Goal: Task Accomplishment & Management: Use online tool/utility

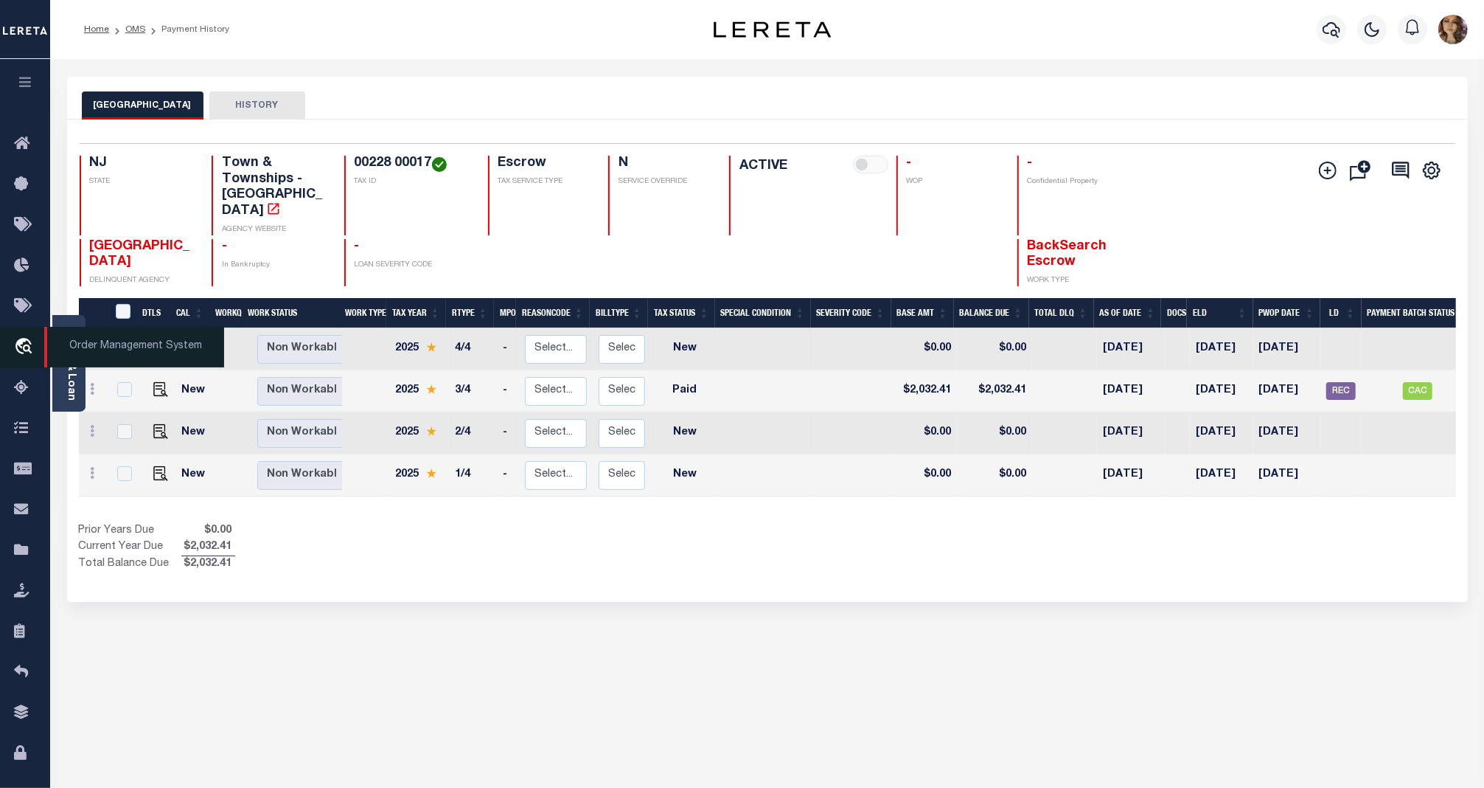
click at [127, 355] on span "Order Management System" at bounding box center [134, 347] width 180 height 41
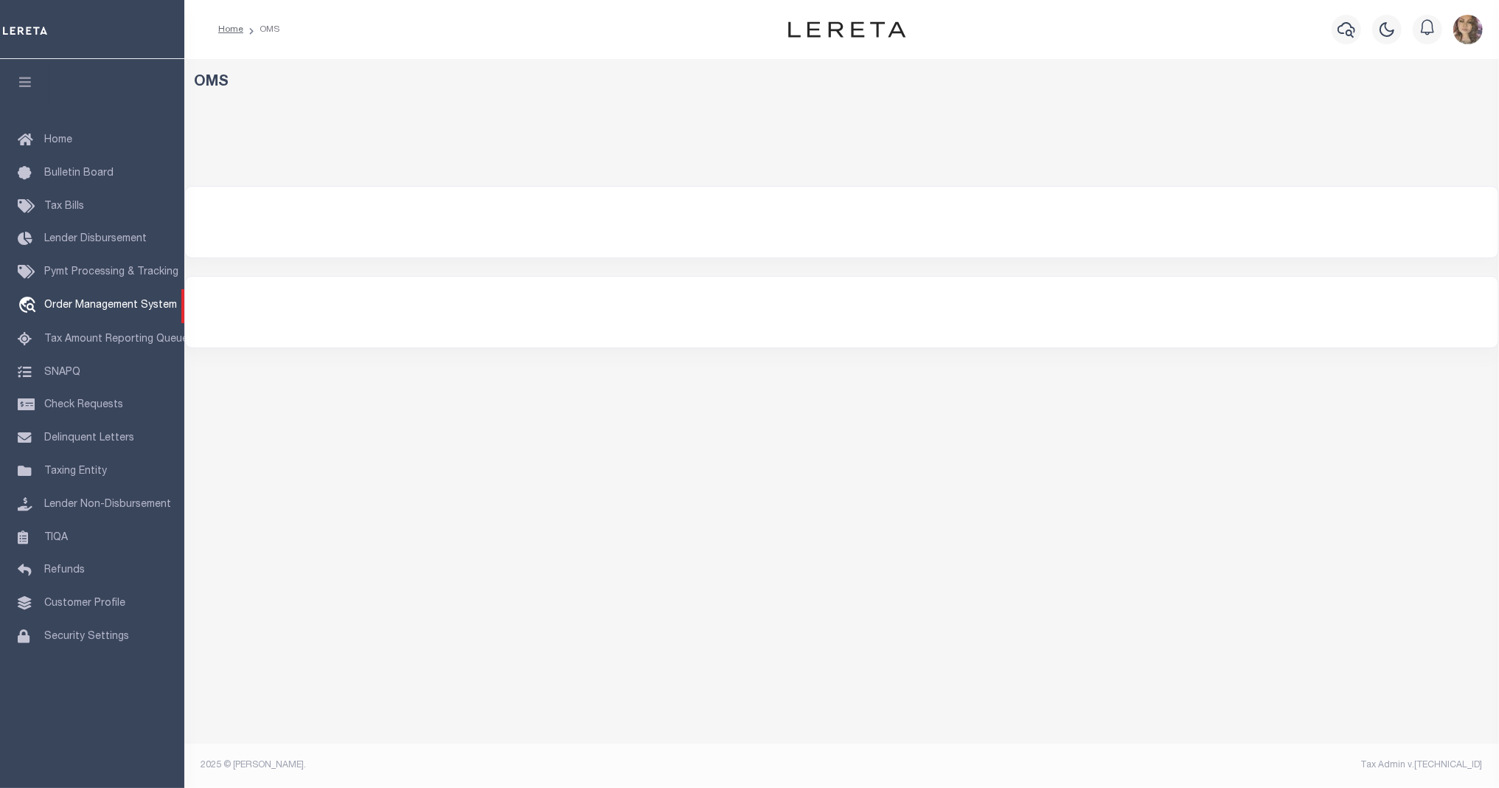
select select "200"
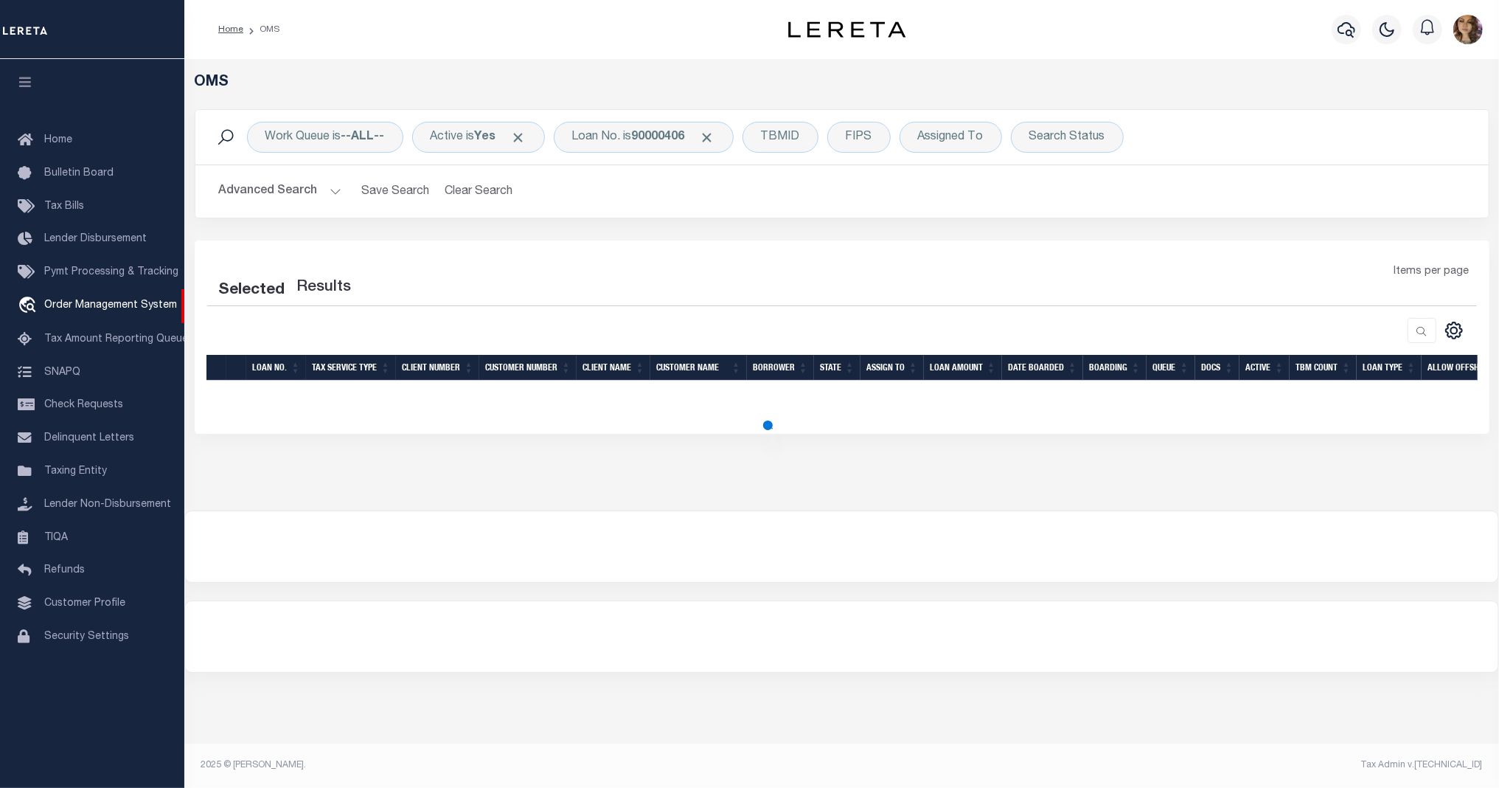
select select "200"
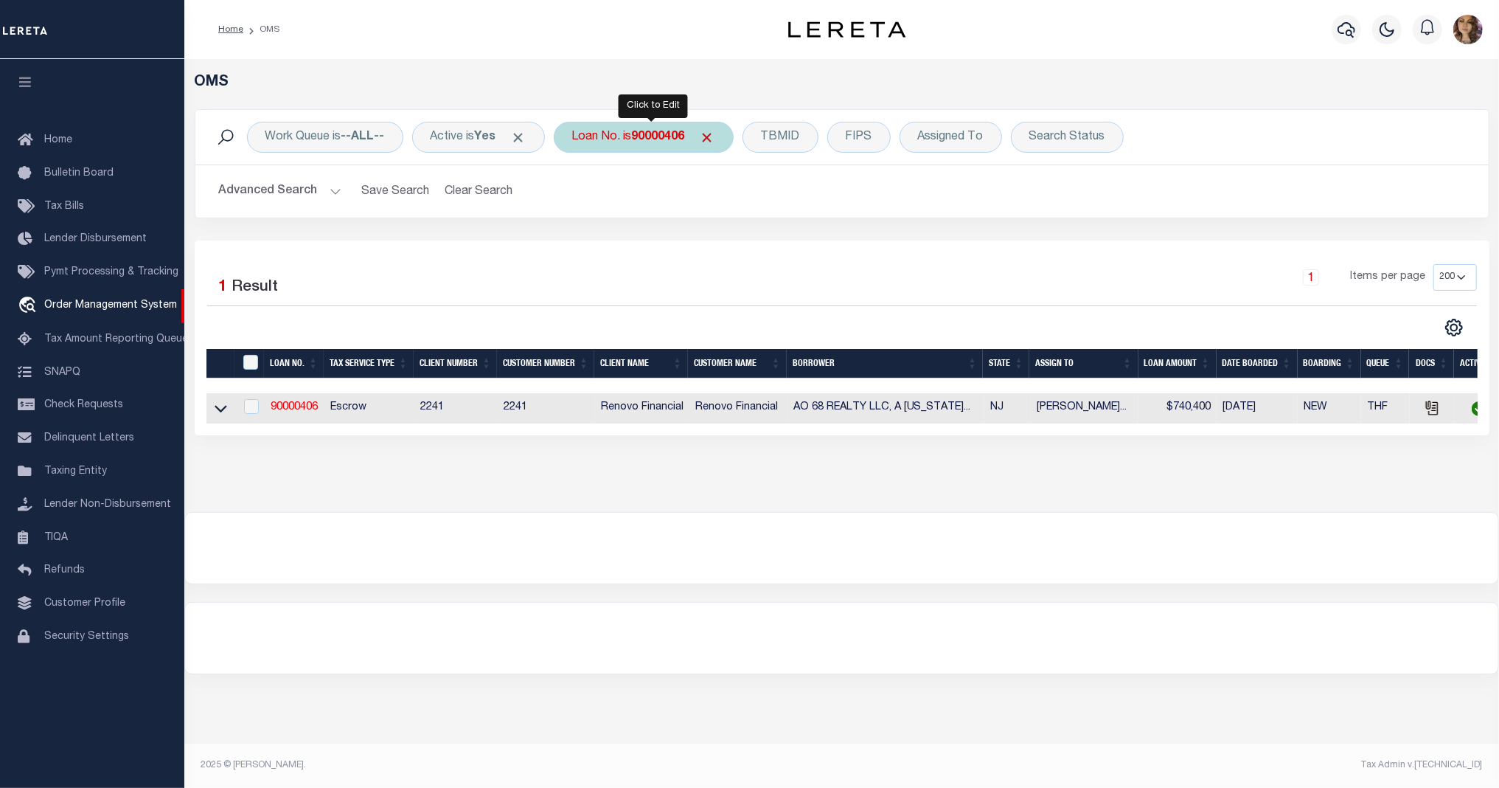
click at [646, 143] on b "90000406" at bounding box center [658, 137] width 53 height 12
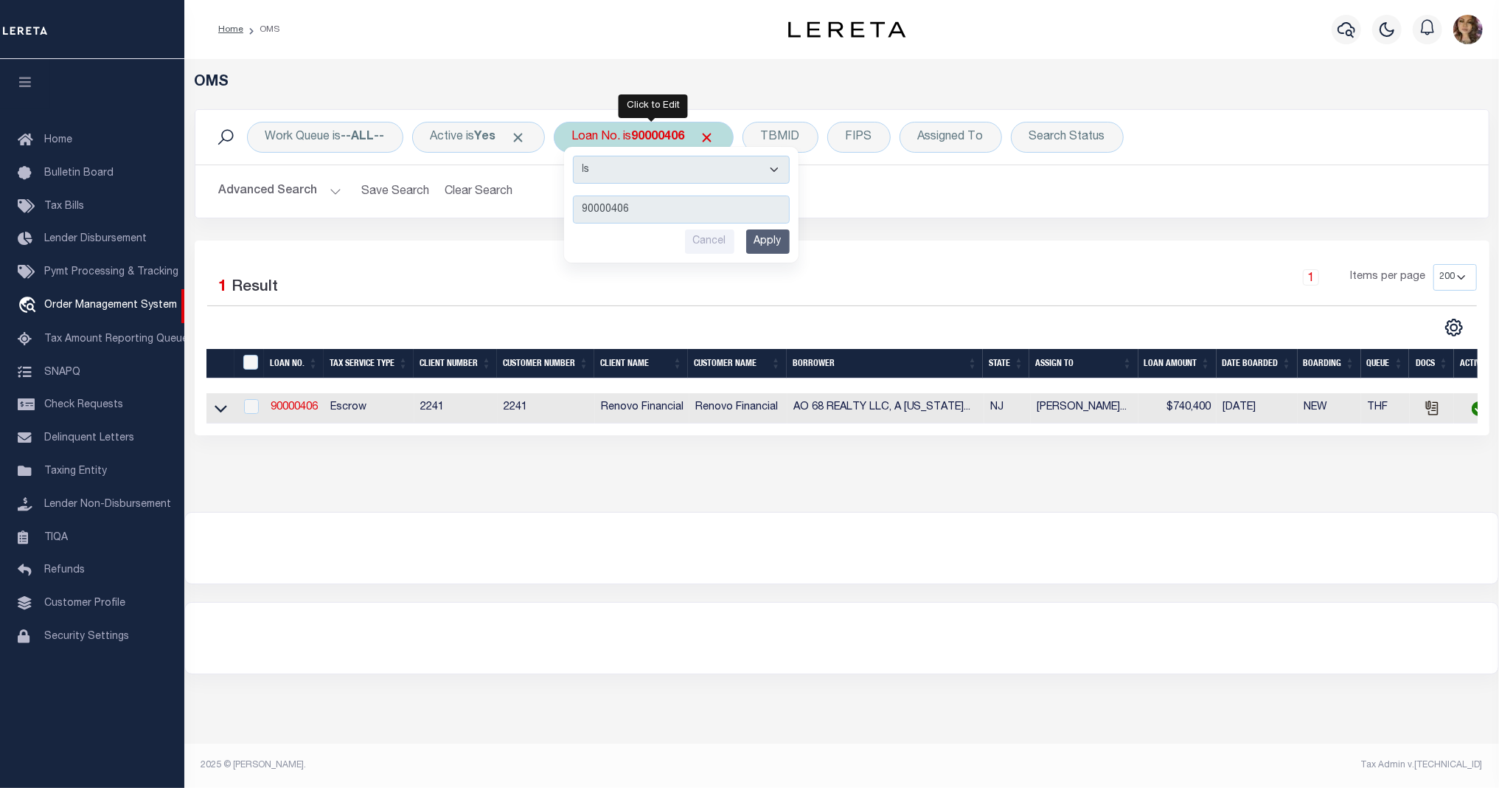
type input "19004088"
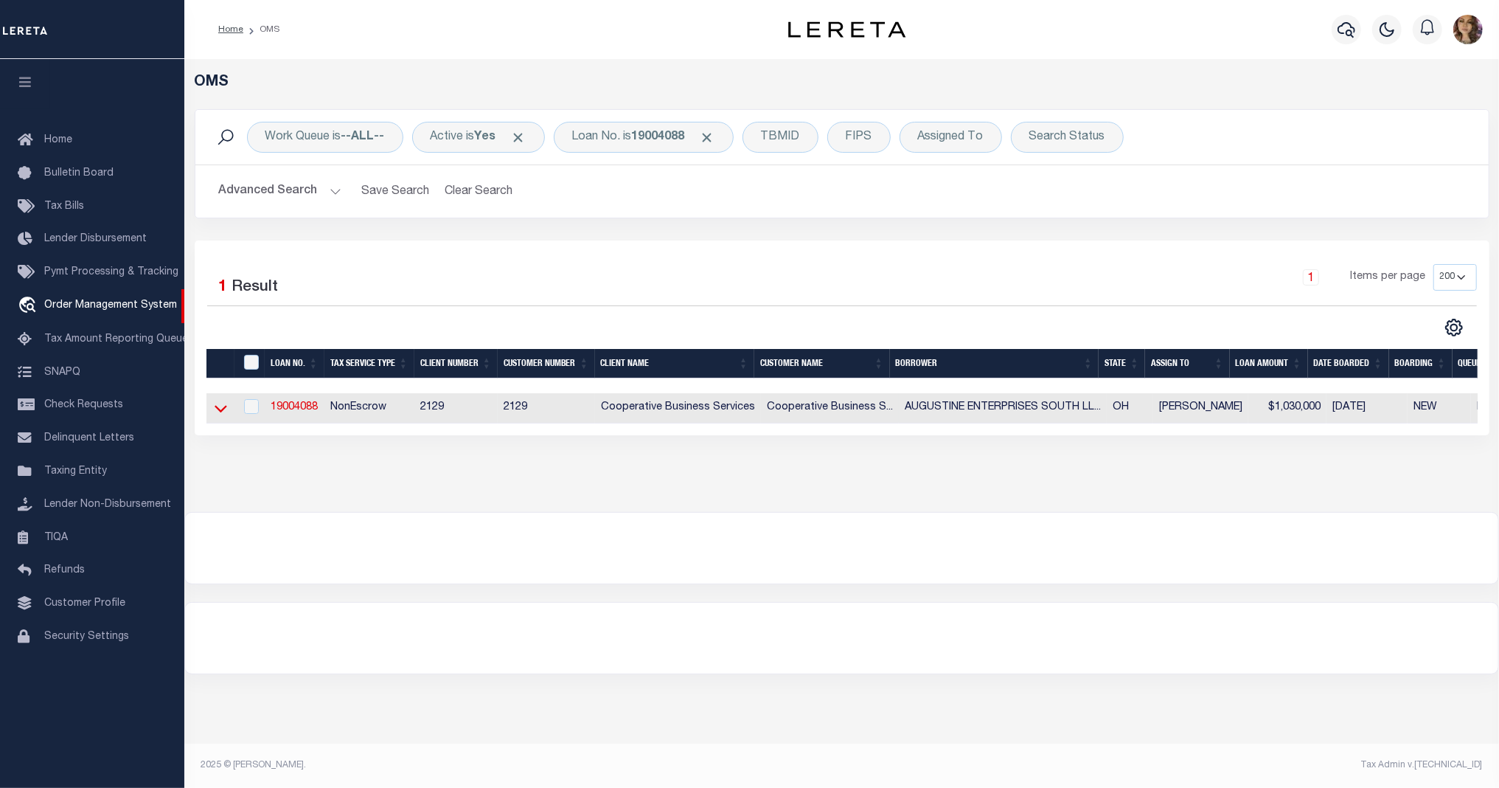
click at [220, 411] on icon at bounding box center [221, 407] width 13 height 15
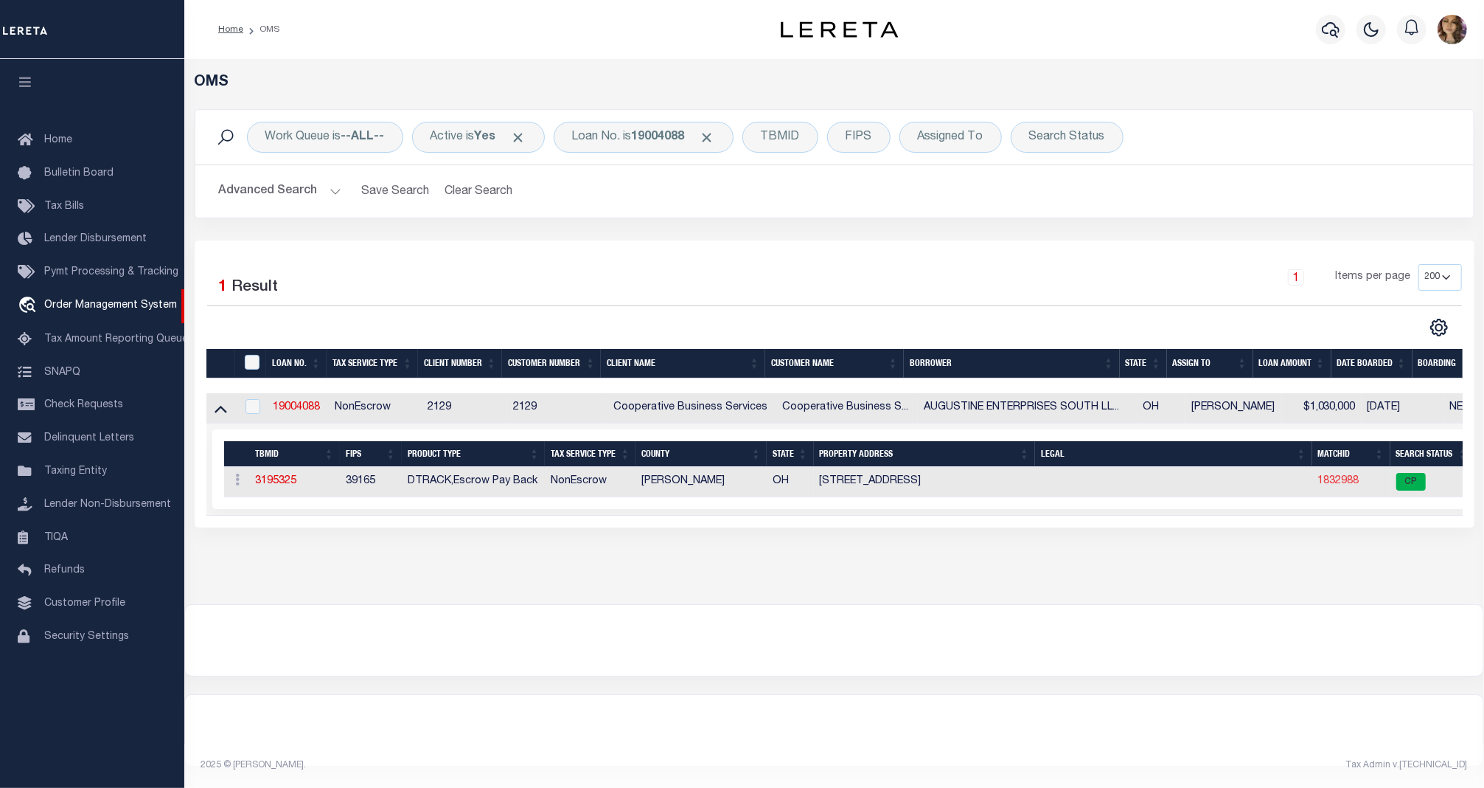
click at [1341, 484] on link "1832988" at bounding box center [1338, 481] width 41 height 10
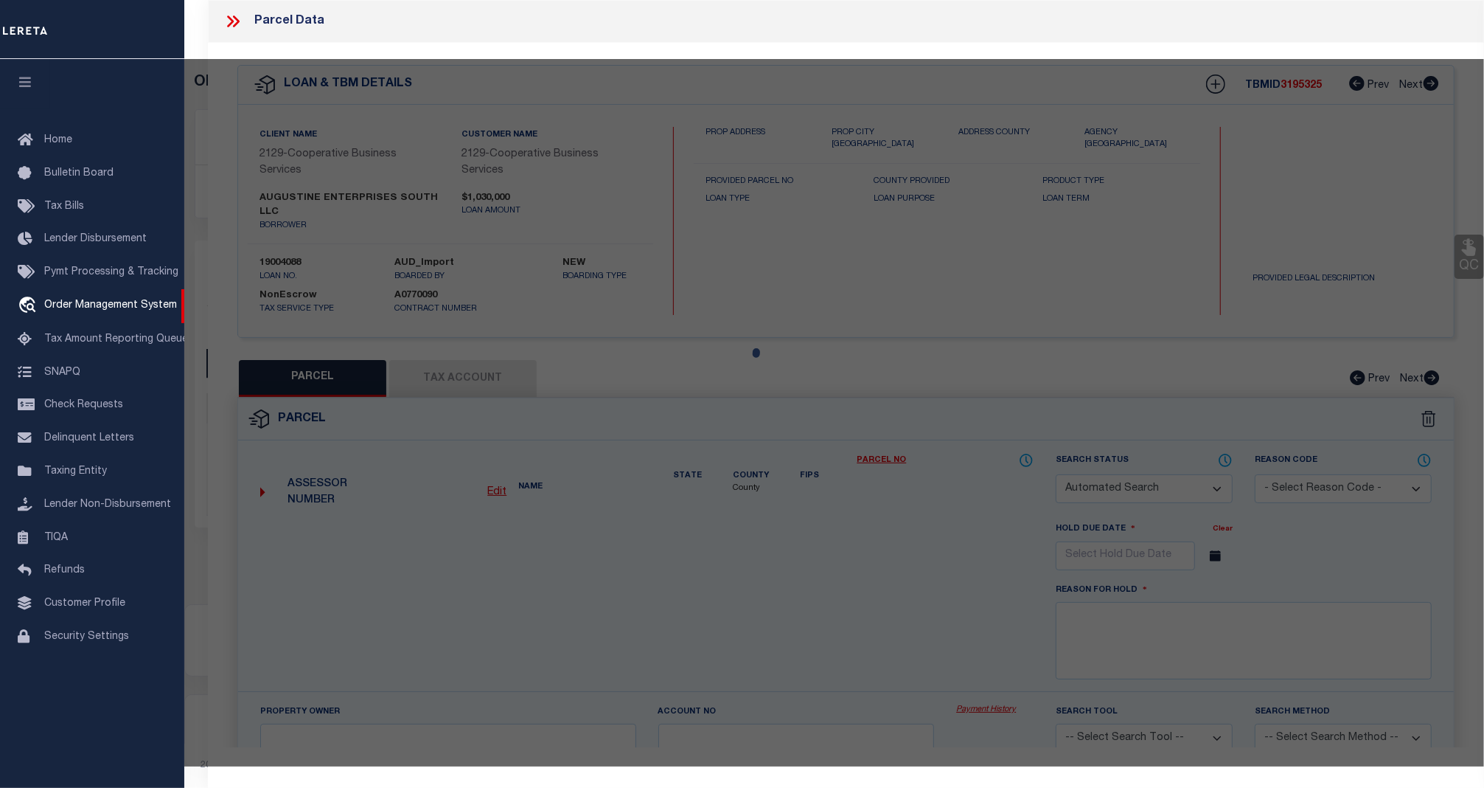
checkbox input "false"
select select "CP"
type input "AUGUSTINE ENTERPRISES SOUTH LLC"
select select
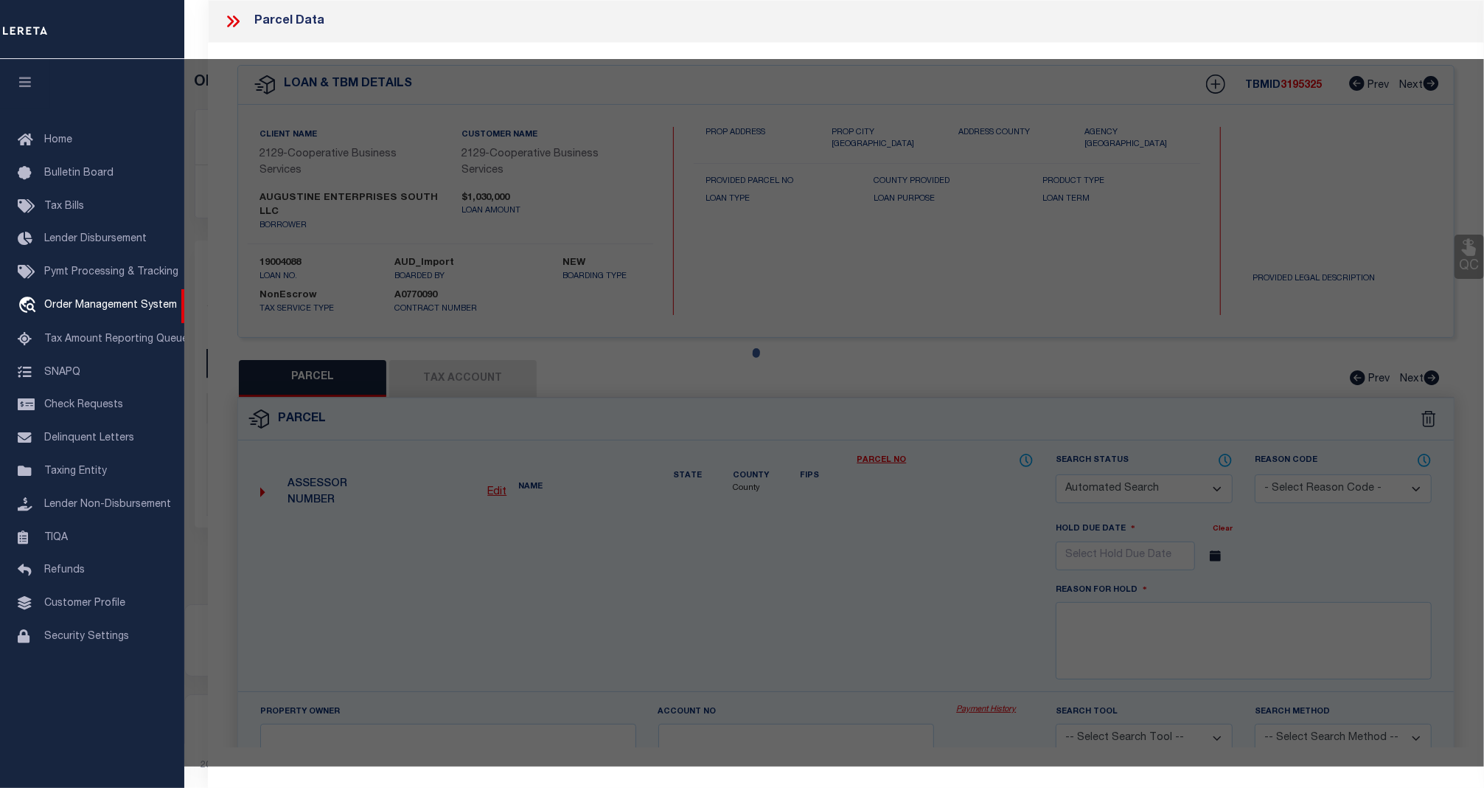
type input "2046 E ROUTE 73"
checkbox input "false"
type input "WAYNESVILLE, OH 45068"
type textarea "BRADLEY ACRES 1 LOT: 1 3.514 ACRES"
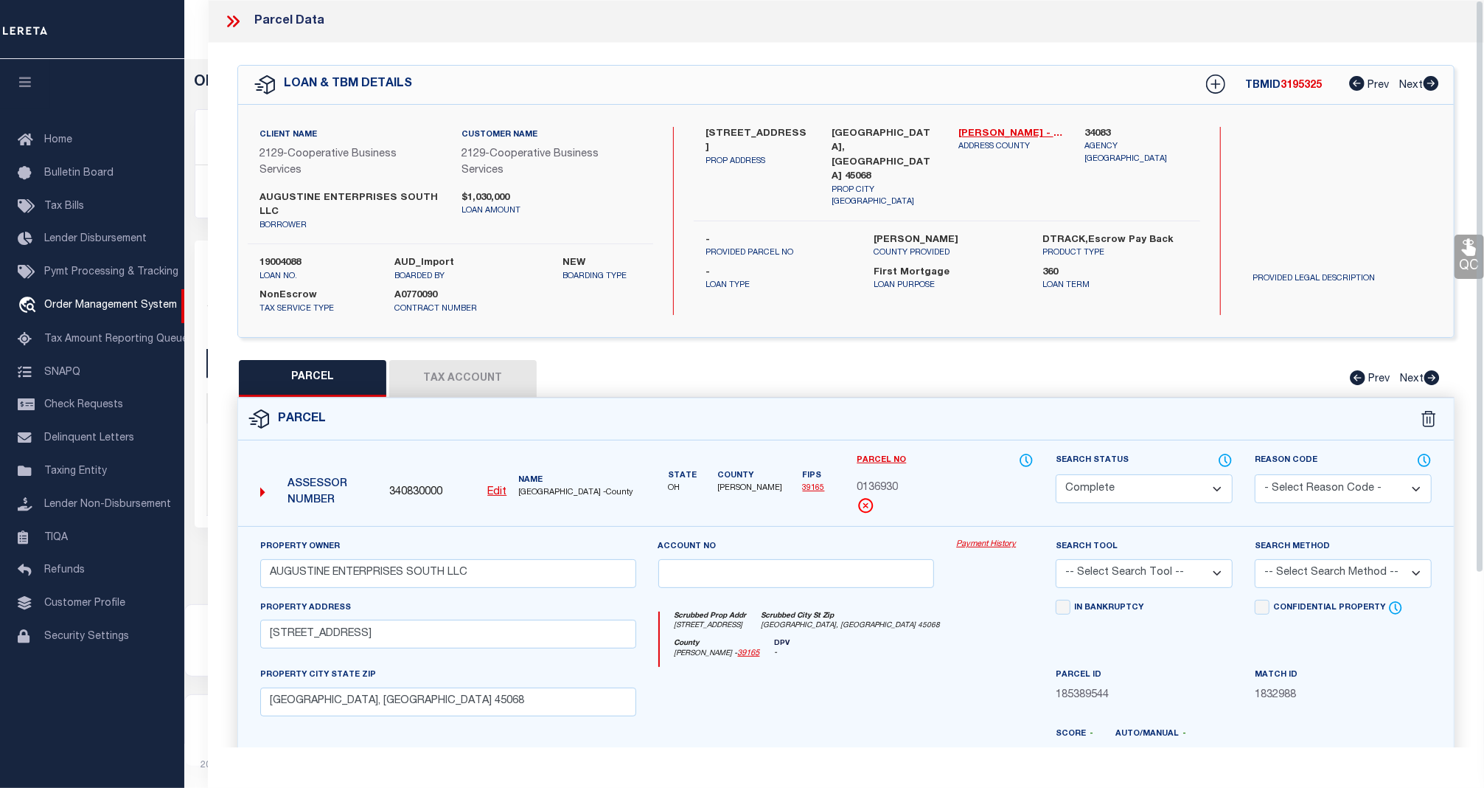
click at [994, 546] on link "Payment History" at bounding box center [994, 544] width 77 height 13
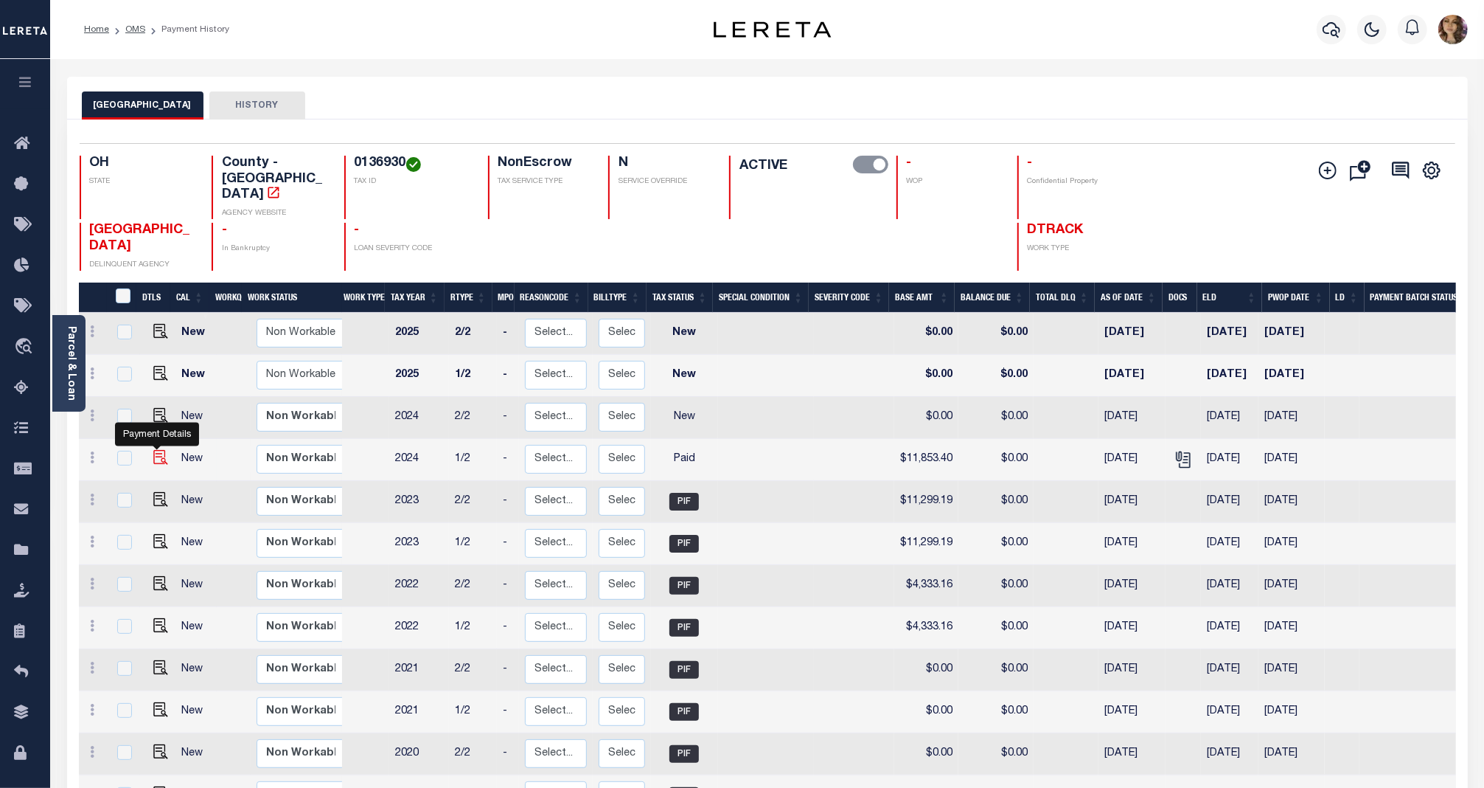
click at [157, 450] on img "" at bounding box center [160, 457] width 15 height 15
checkbox input "true"
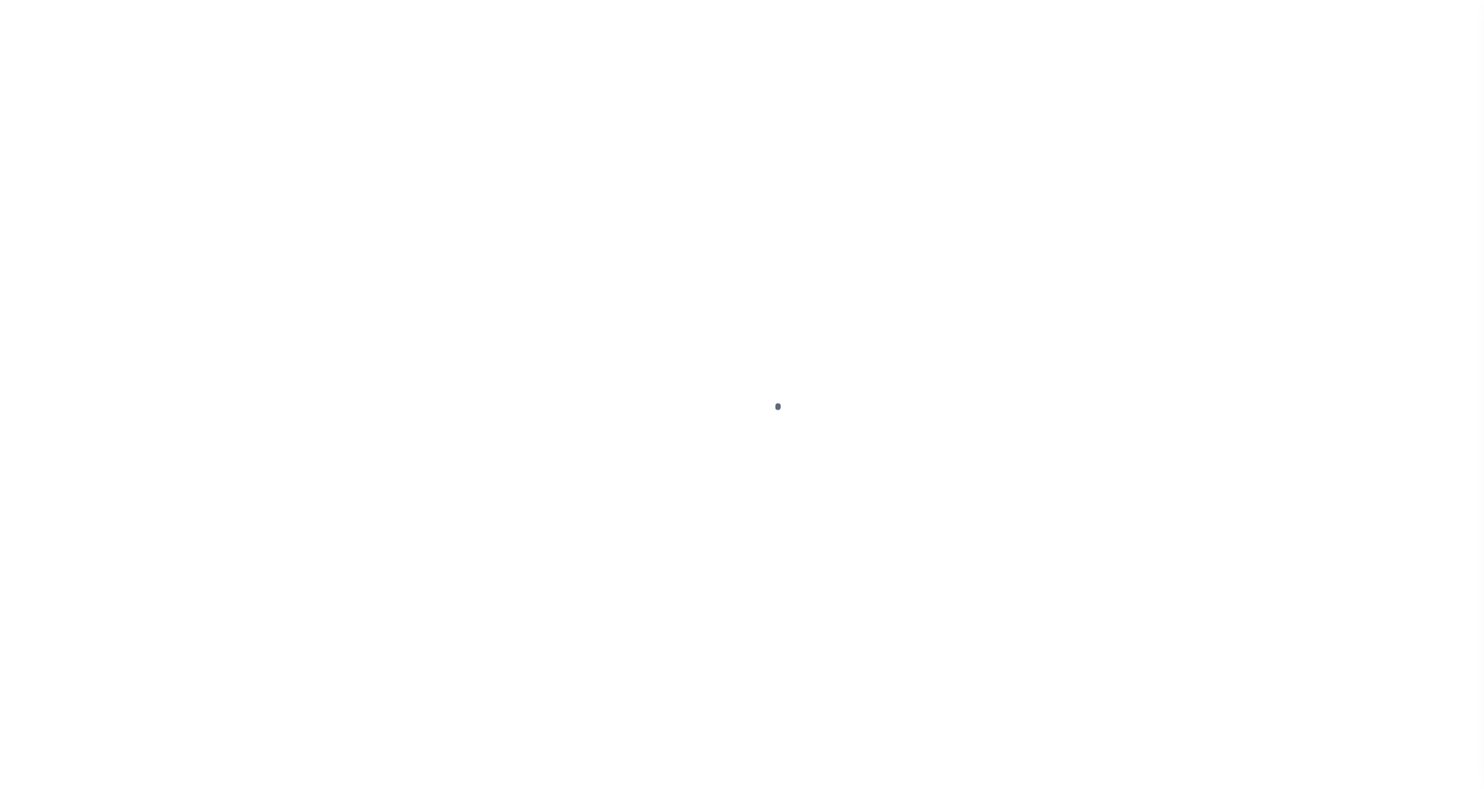
select select "PYD"
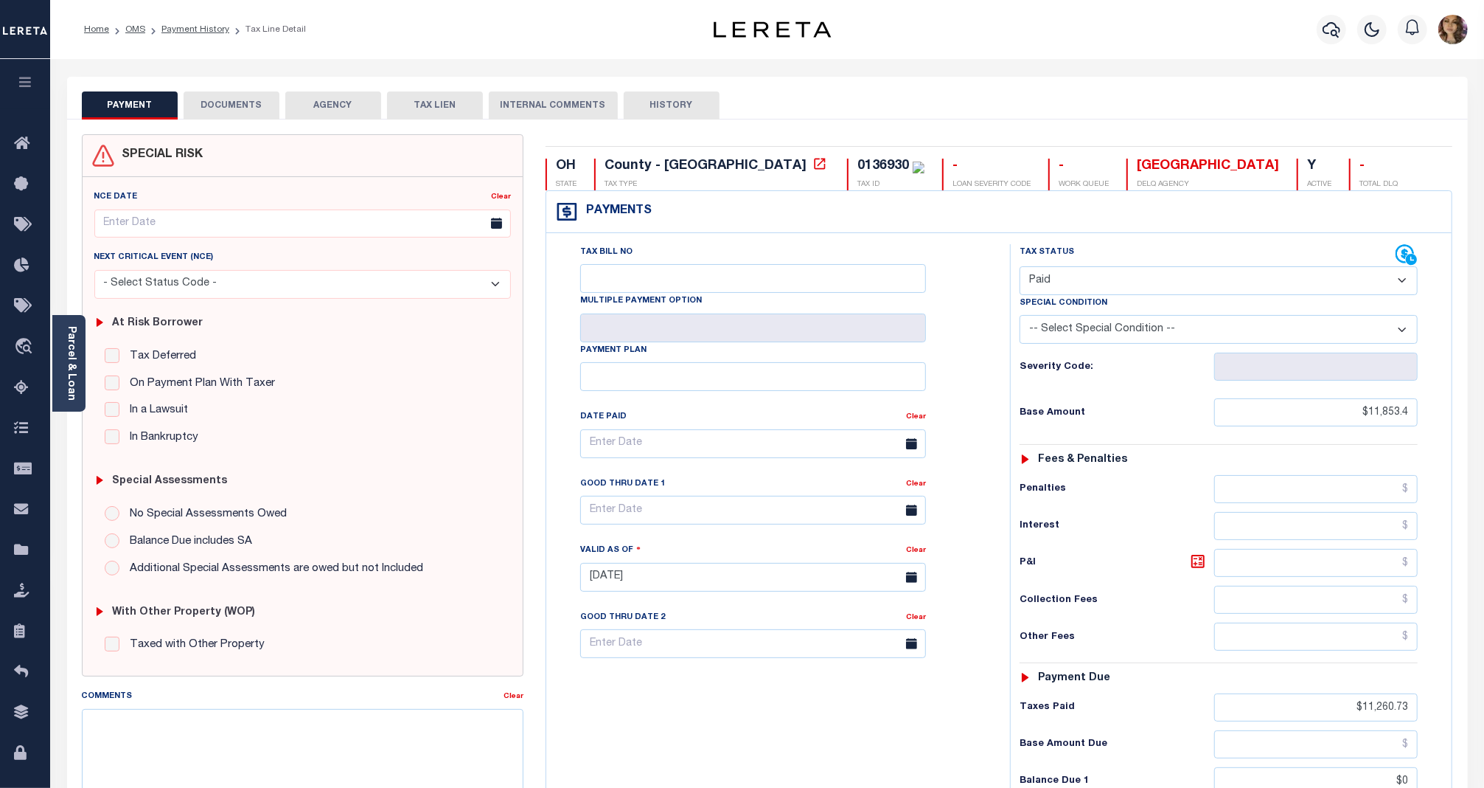
click at [232, 97] on button "DOCUMENTS" at bounding box center [232, 105] width 96 height 28
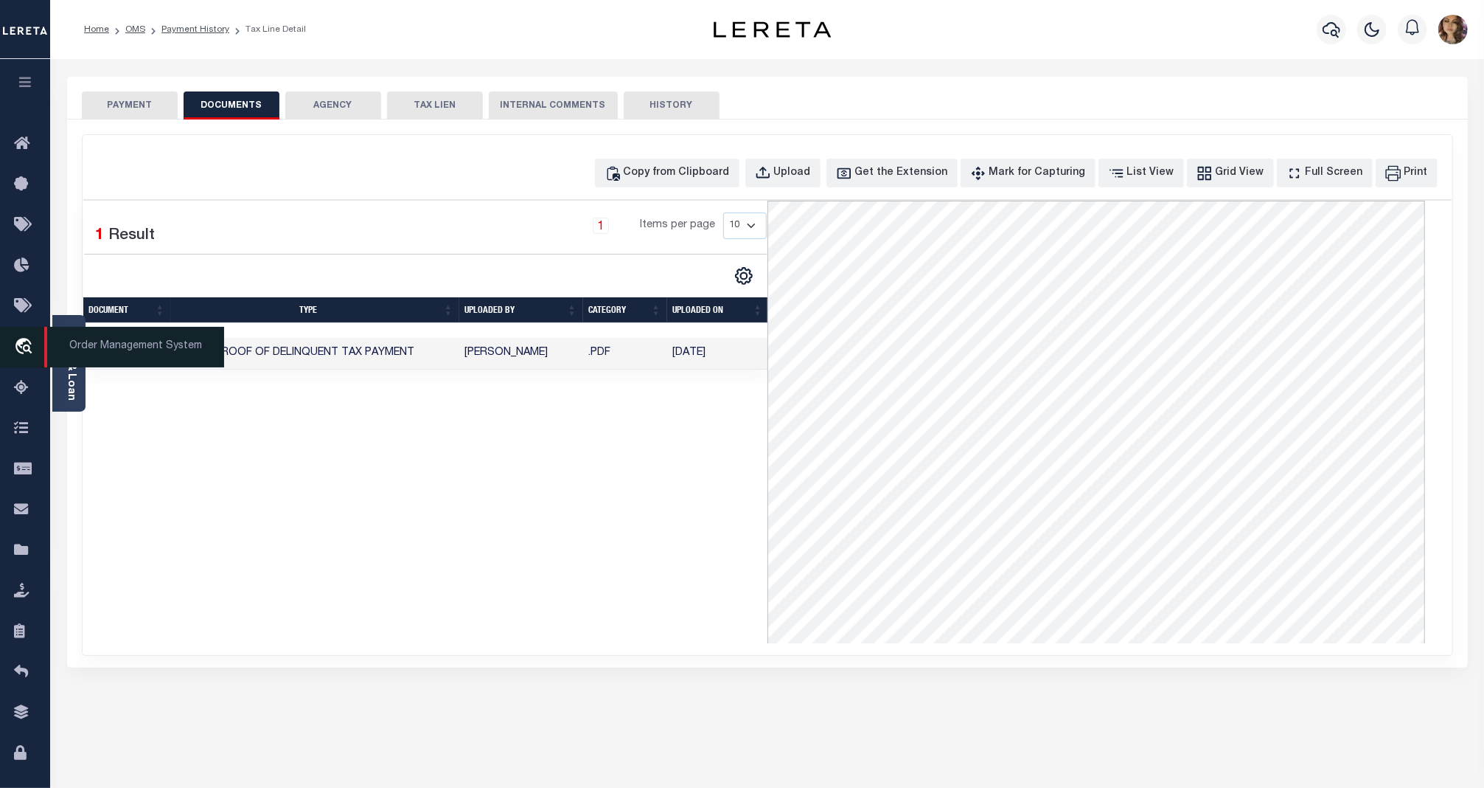
click at [113, 350] on span "Order Management System" at bounding box center [134, 347] width 180 height 41
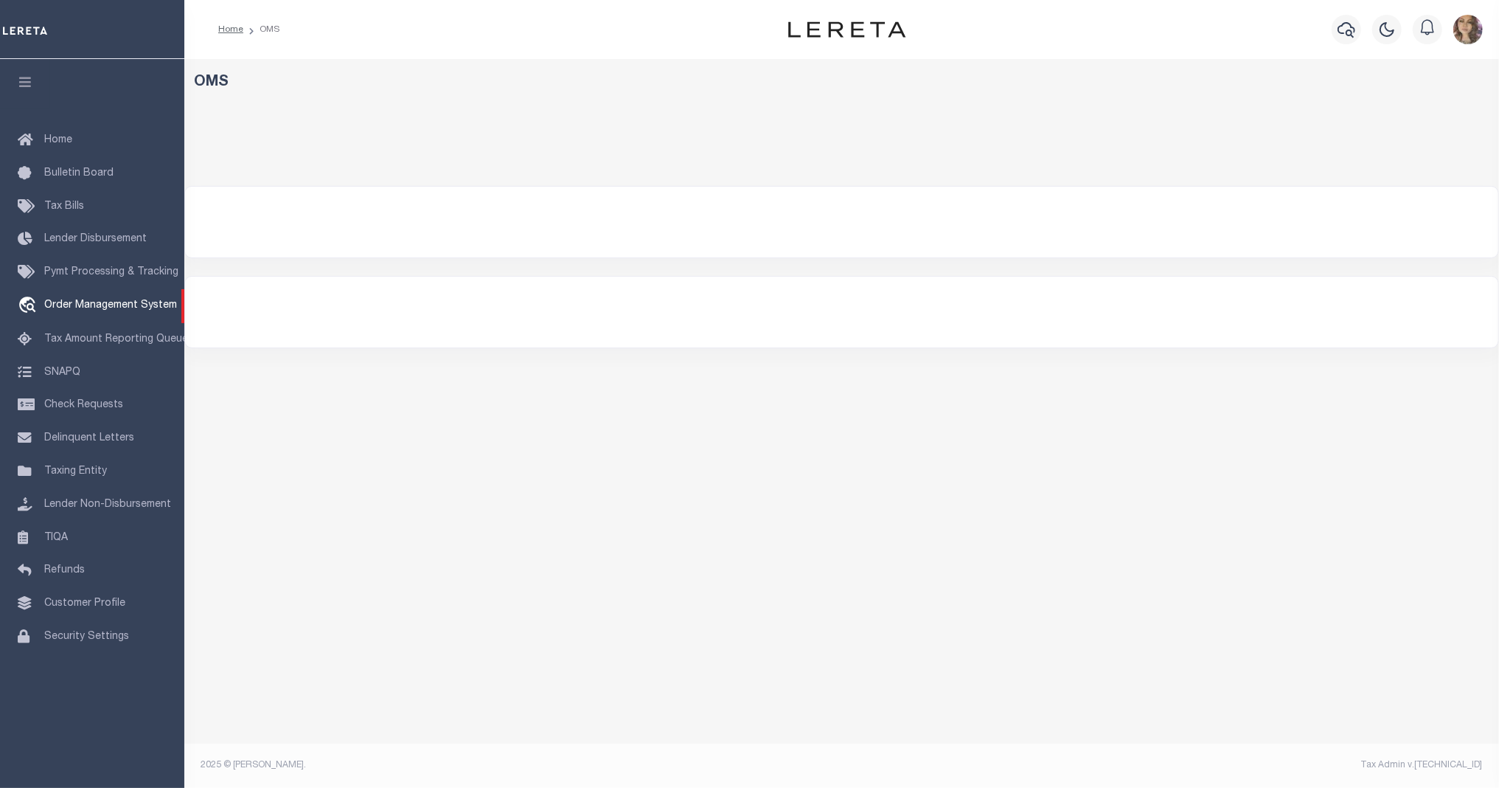
select select "200"
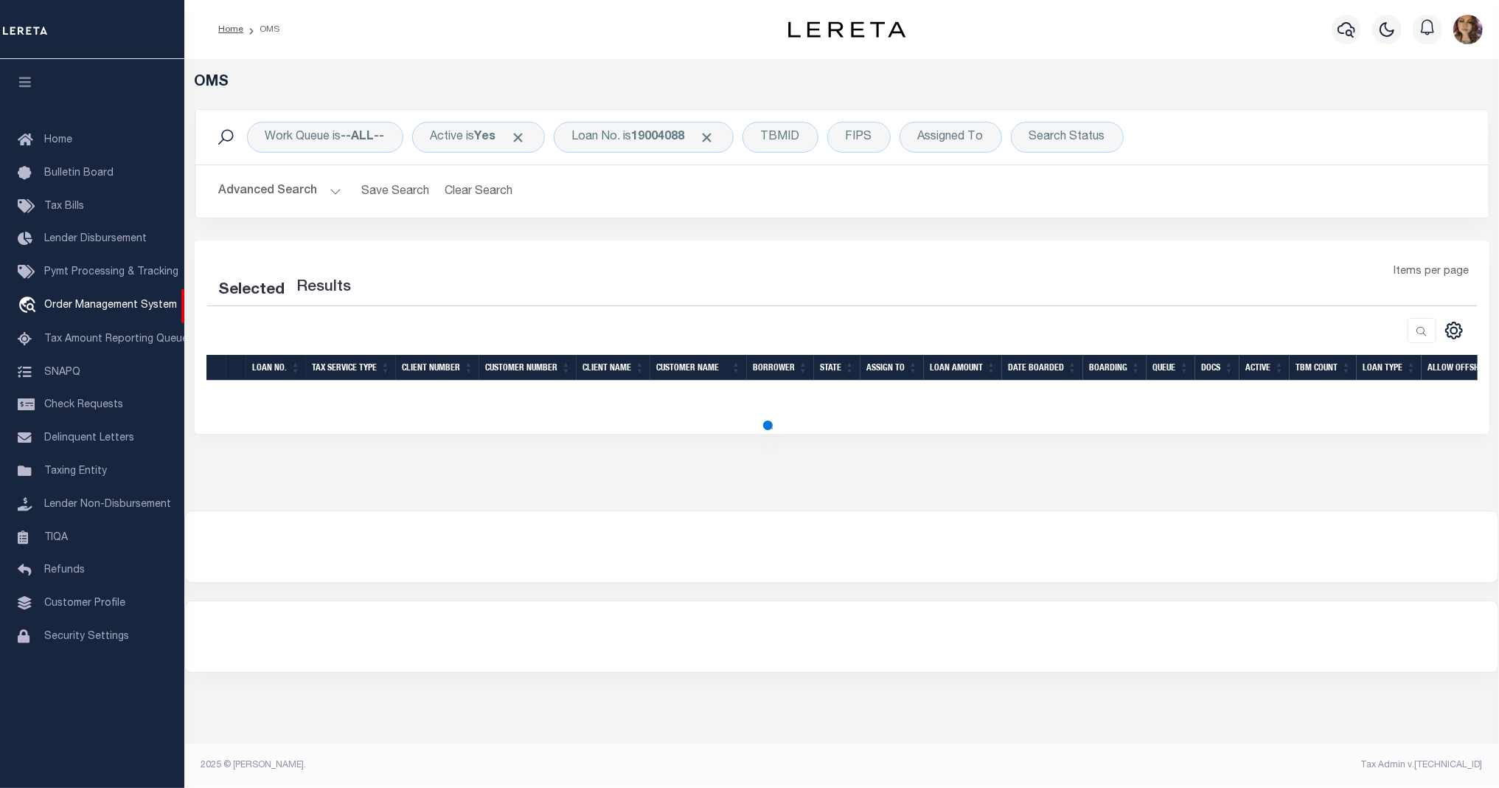
select select "200"
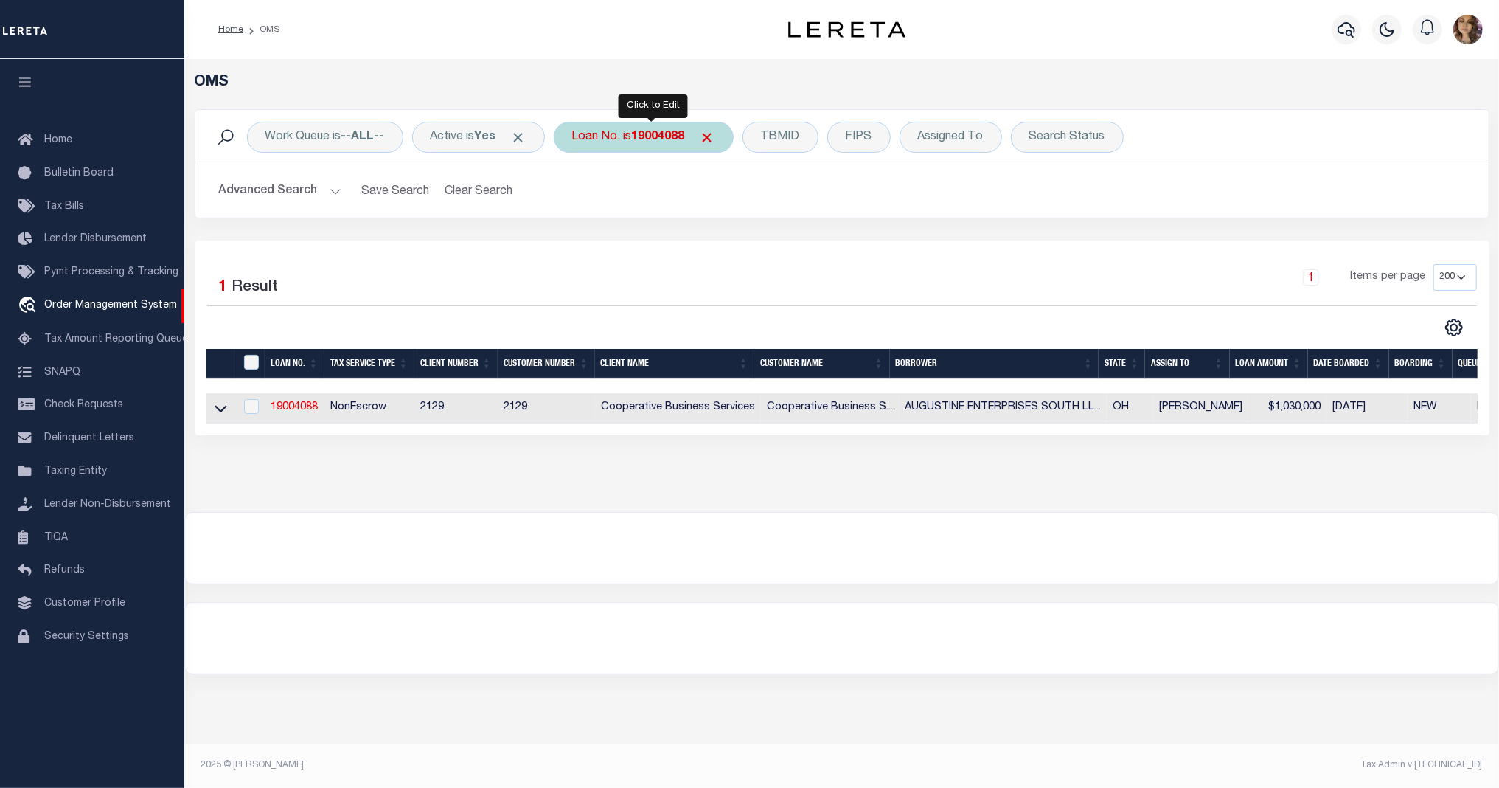
click at [627, 136] on div "Loan No. is 19004088" at bounding box center [644, 137] width 180 height 31
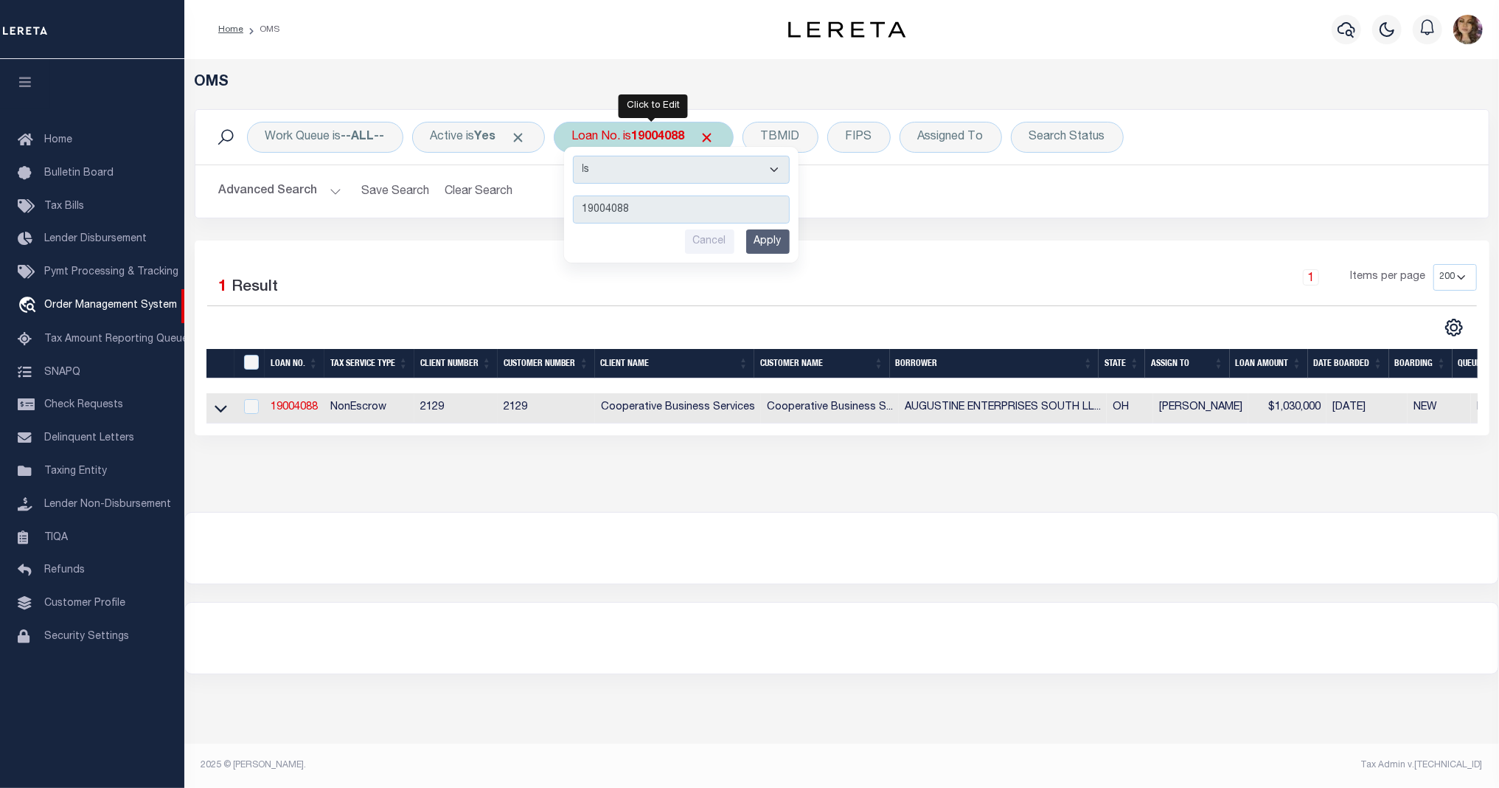
type input "13165"
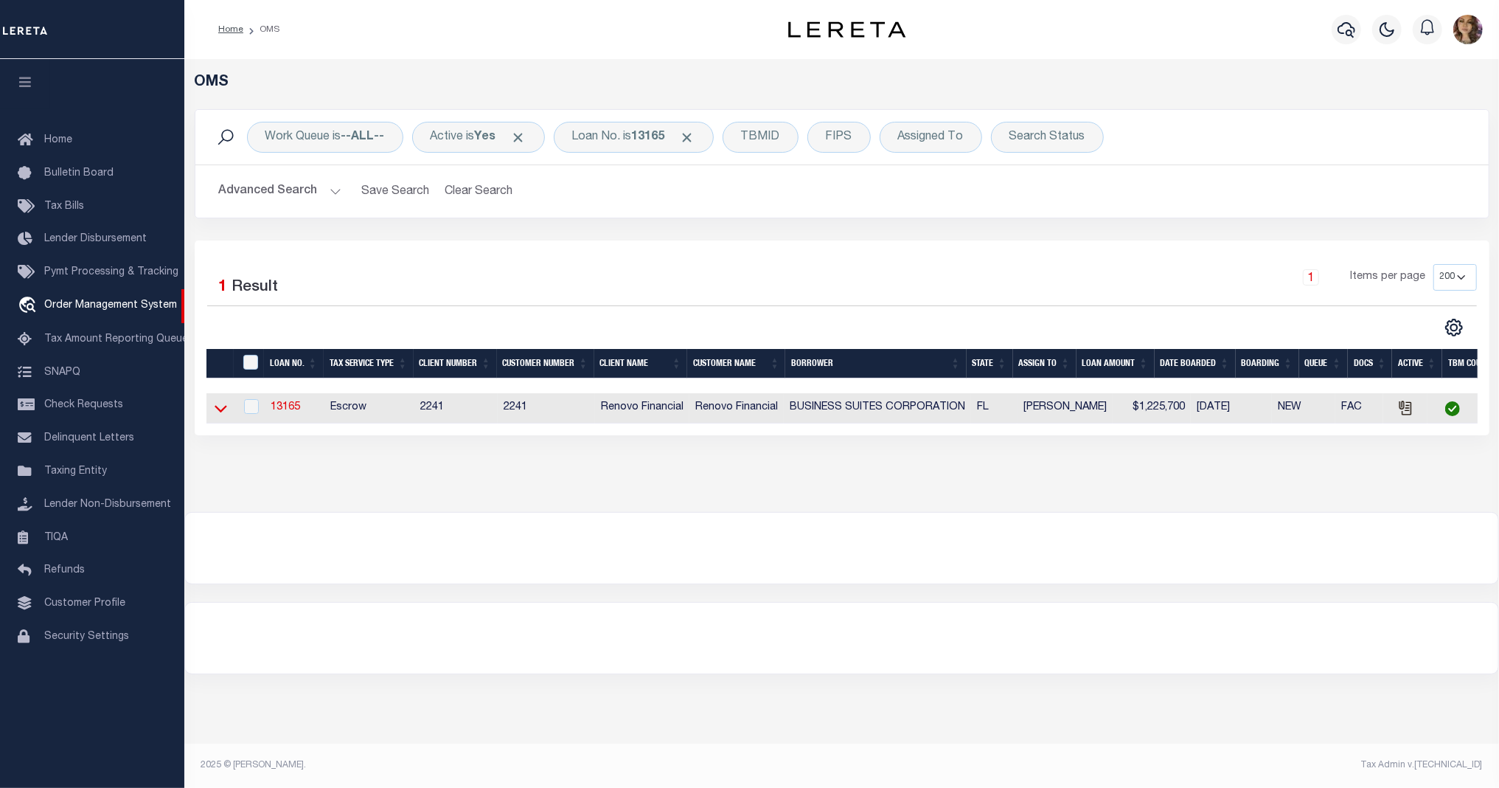
click at [219, 411] on icon at bounding box center [221, 407] width 13 height 15
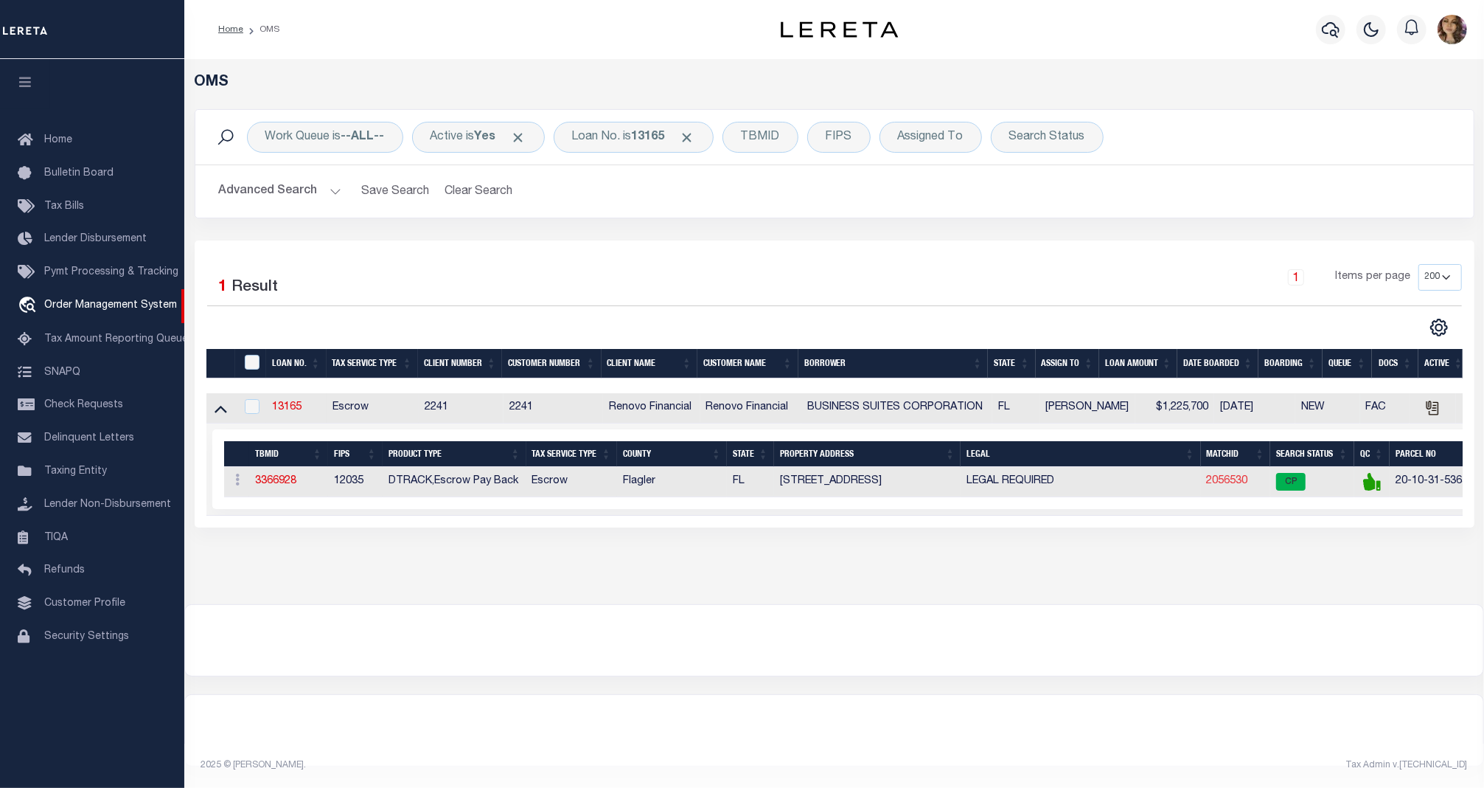
click at [1229, 484] on link "2056530" at bounding box center [1227, 481] width 41 height 10
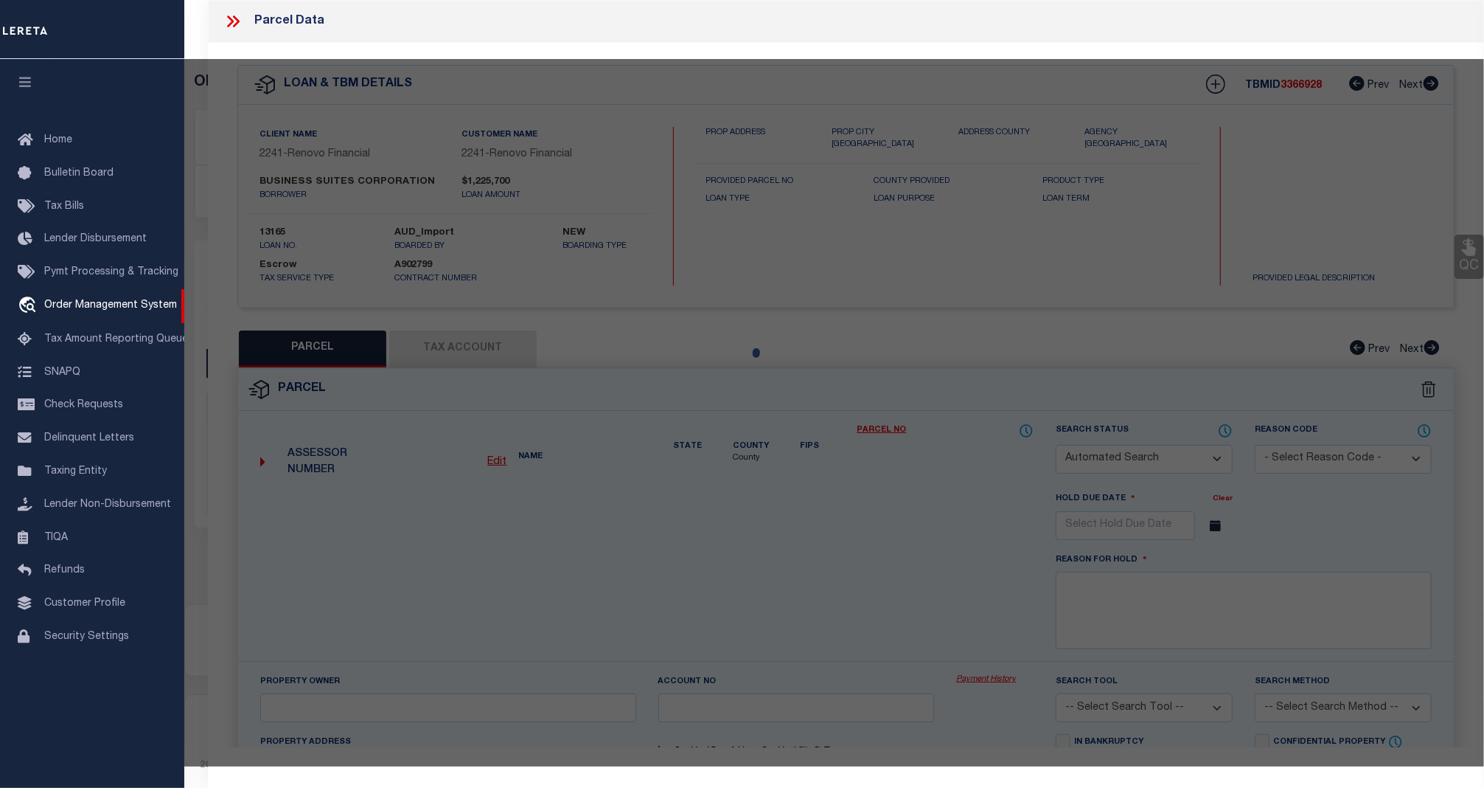
checkbox input "false"
select select "CP"
type input "Palmer Roderick James Trustee"
select select "AGW"
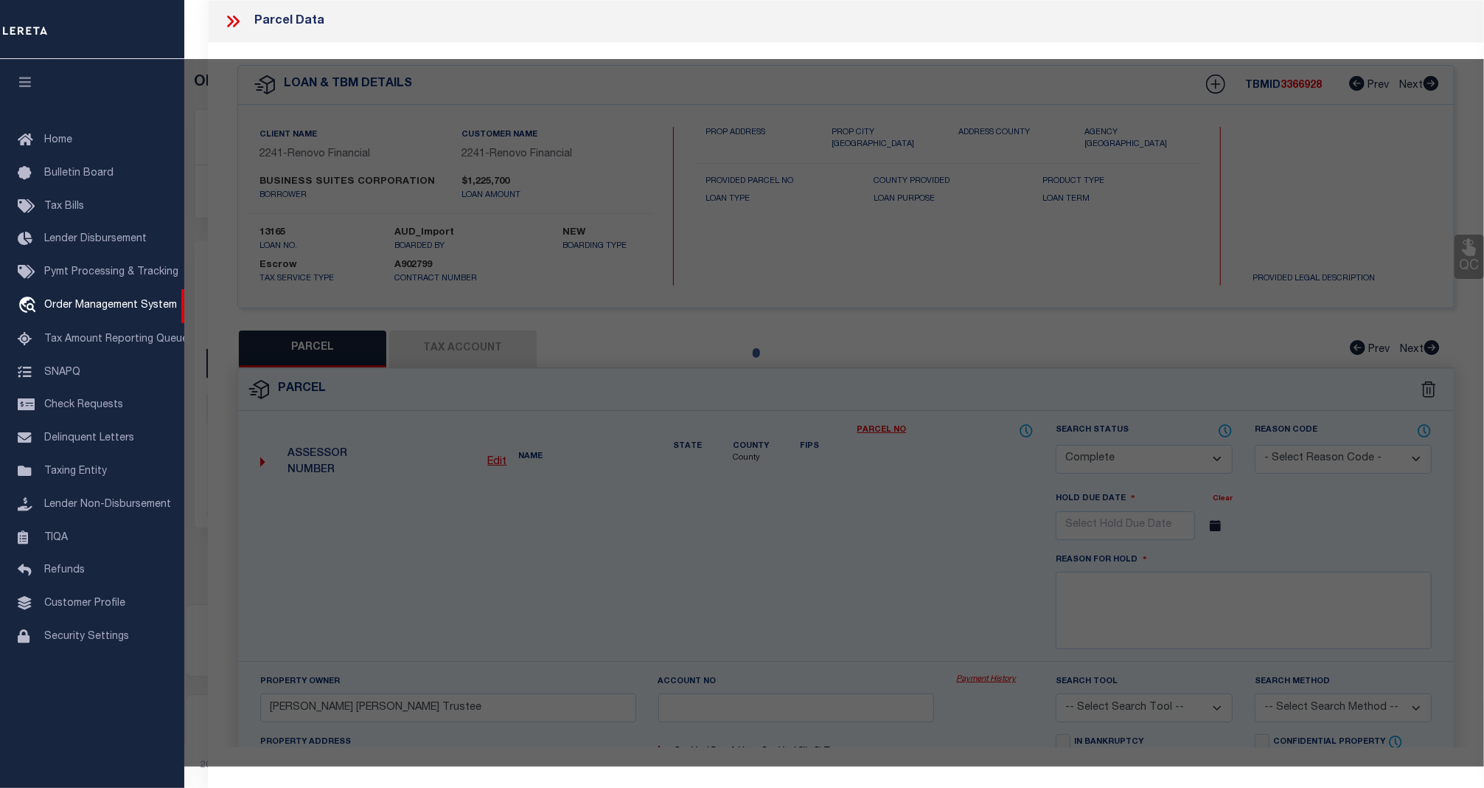
select select
type input "28 SEA VISTA DR"
checkbox input "false"
type input "PALM COAST, FL 32137"
type textarea "SEA COLONY SUBD PHASE 2 LOT 350 OR 328 PG 09 OR 624 PG 1394 OR 1899/156"
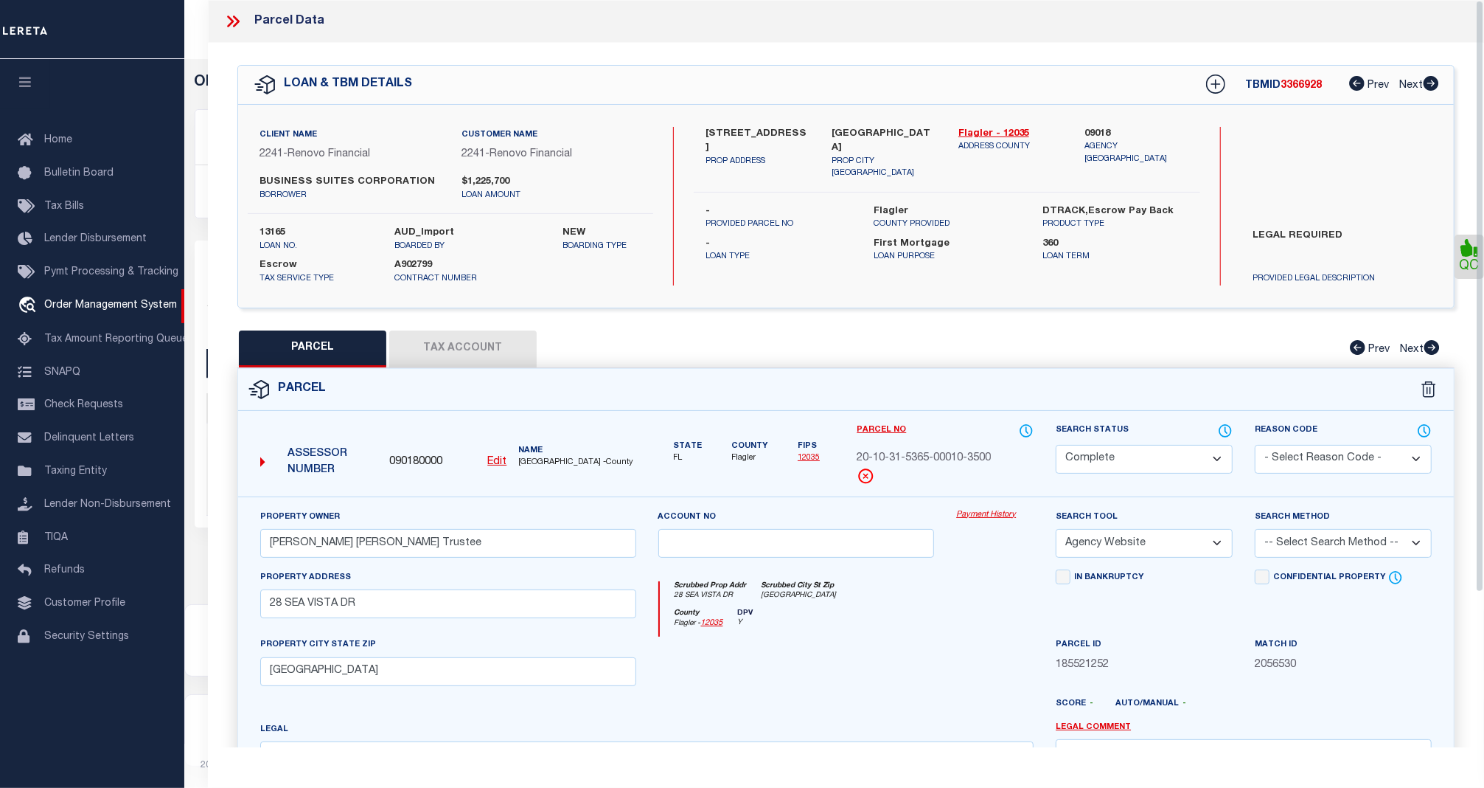
click at [974, 513] on link "Payment History" at bounding box center [994, 515] width 77 height 13
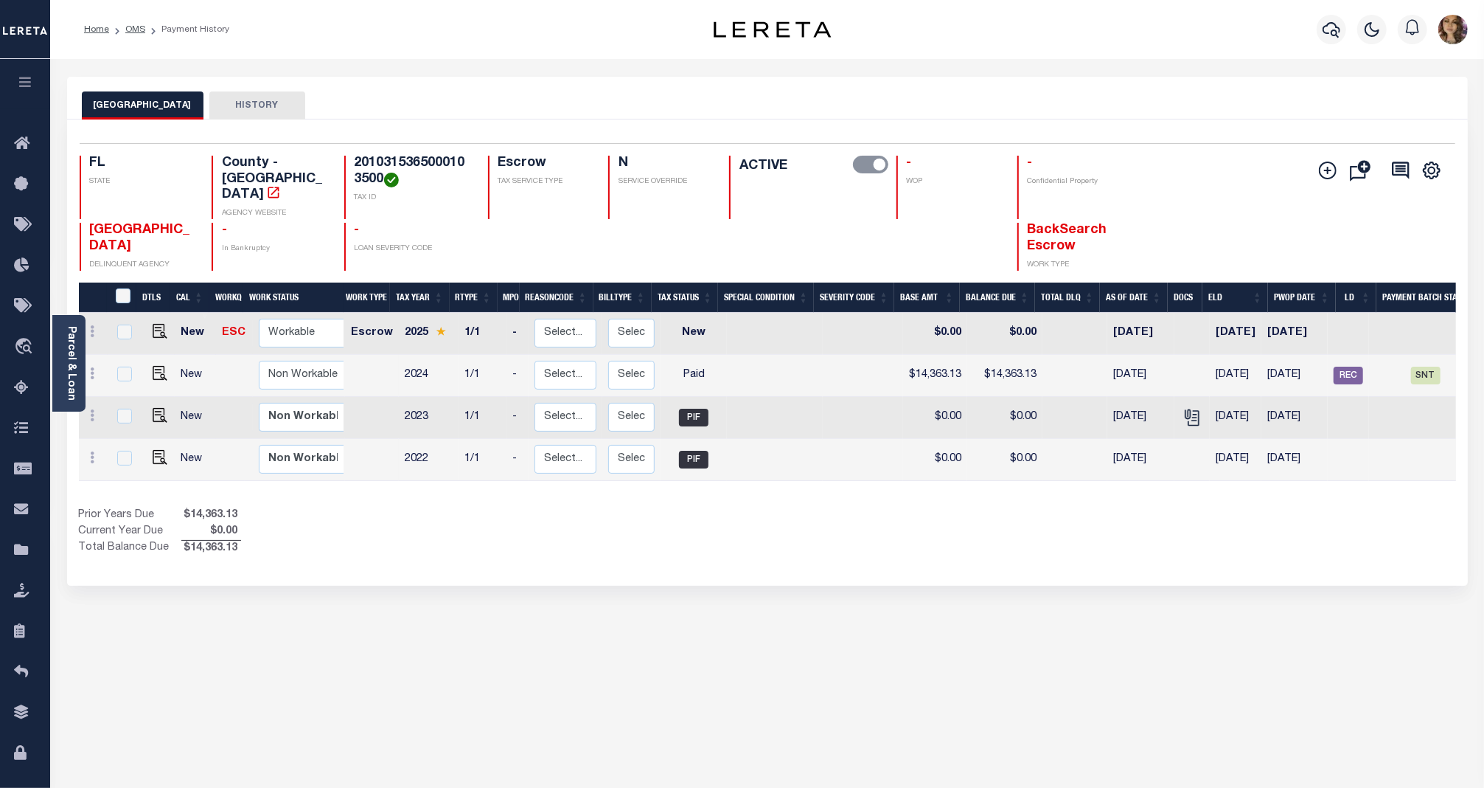
drag, startPoint x: 796, startPoint y: 478, endPoint x: 853, endPoint y: 479, distance: 56.8
click at [853, 479] on div "DTLS CAL WorkQ Work Status Work Type Tax Year RType MPO ReasonCode BillType Tax…" at bounding box center [767, 419] width 1377 height 274
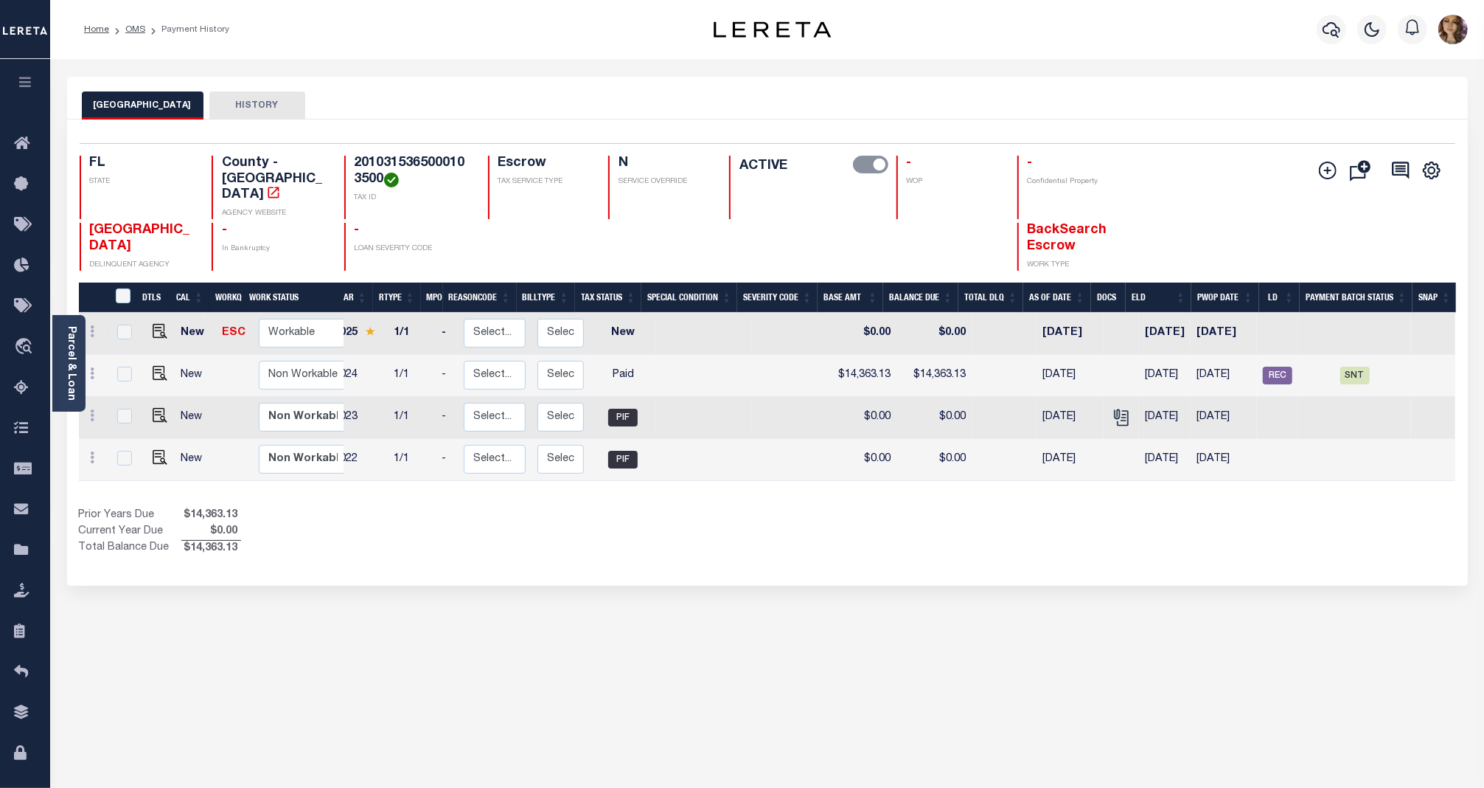
scroll to position [0, 77]
drag, startPoint x: 106, startPoint y: 347, endPoint x: 263, endPoint y: 347, distance: 157.1
click at [0, 0] on span "Order Management System" at bounding box center [0, 0] width 0 height 0
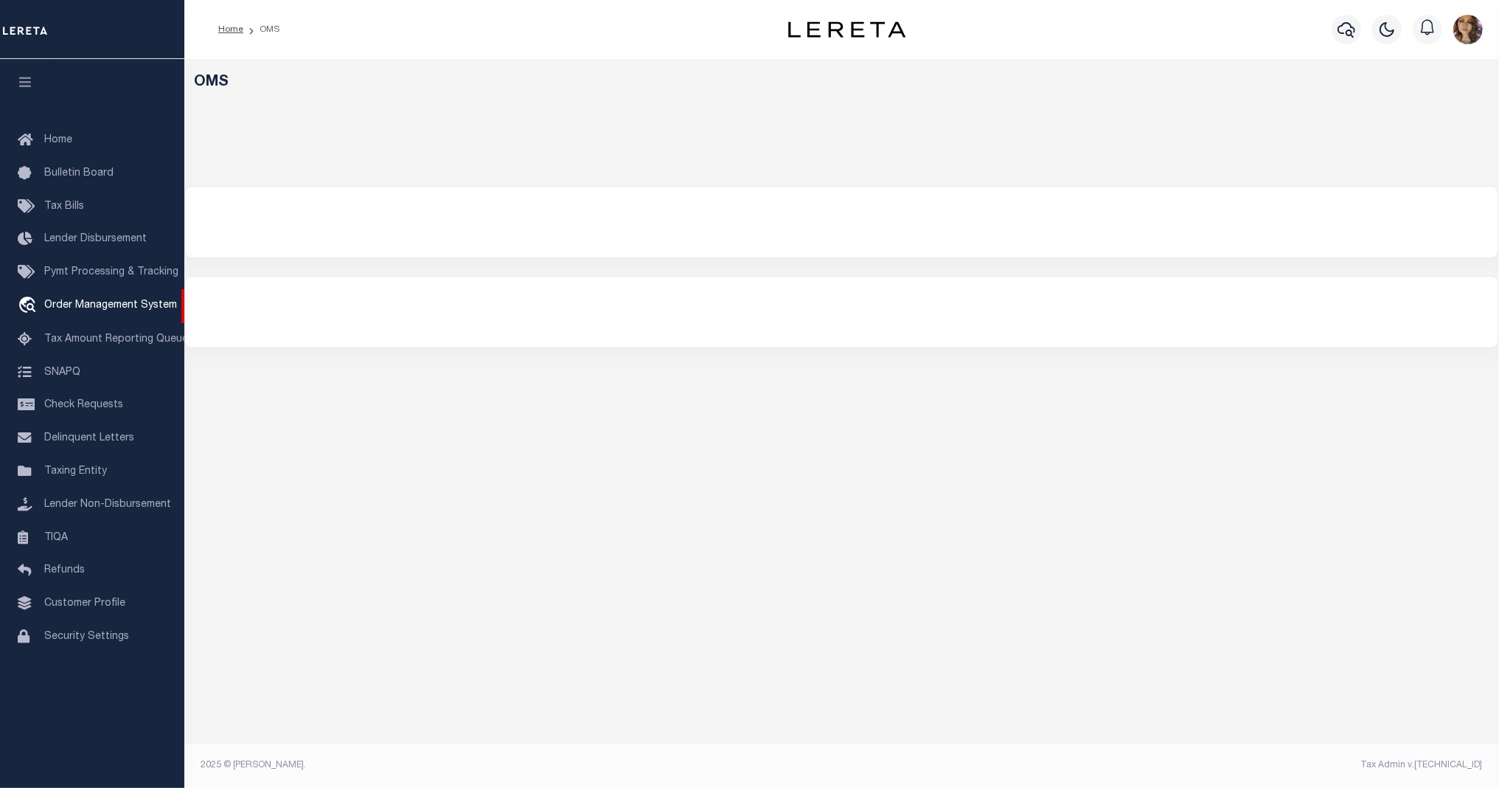
select select "200"
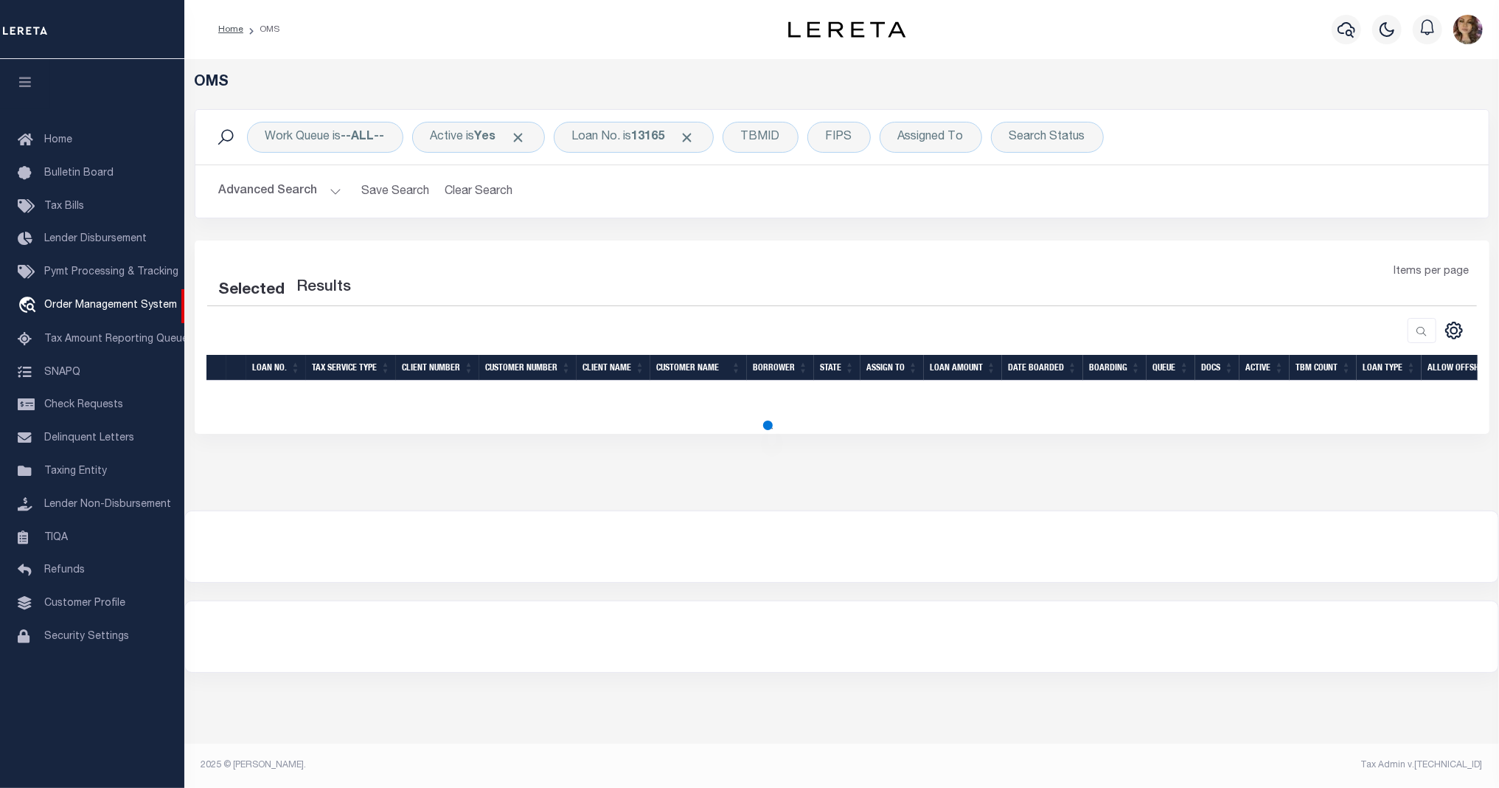
select select "200"
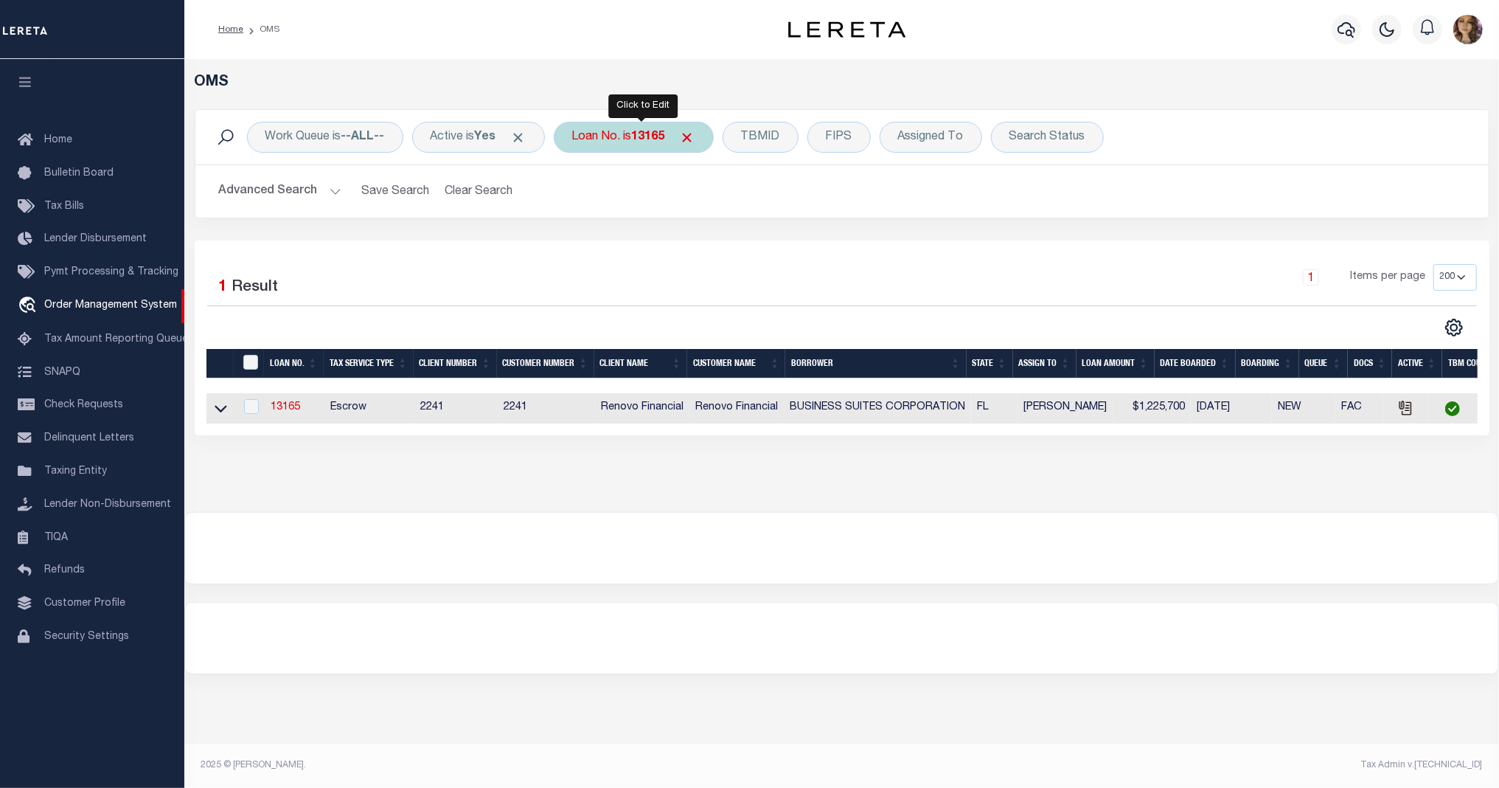
click at [637, 140] on div "Loan No. is 13165" at bounding box center [634, 137] width 160 height 31
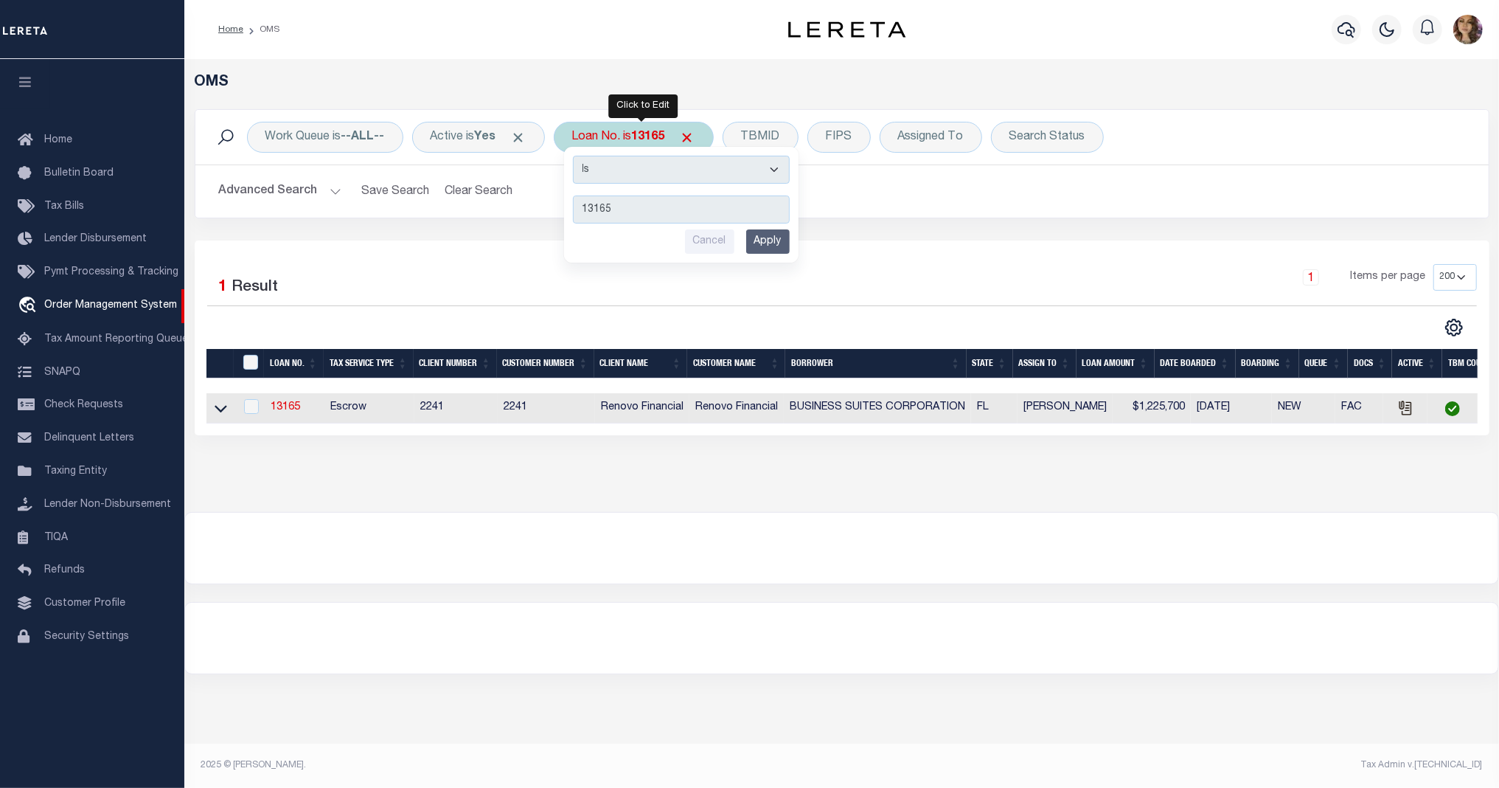
type input "15718"
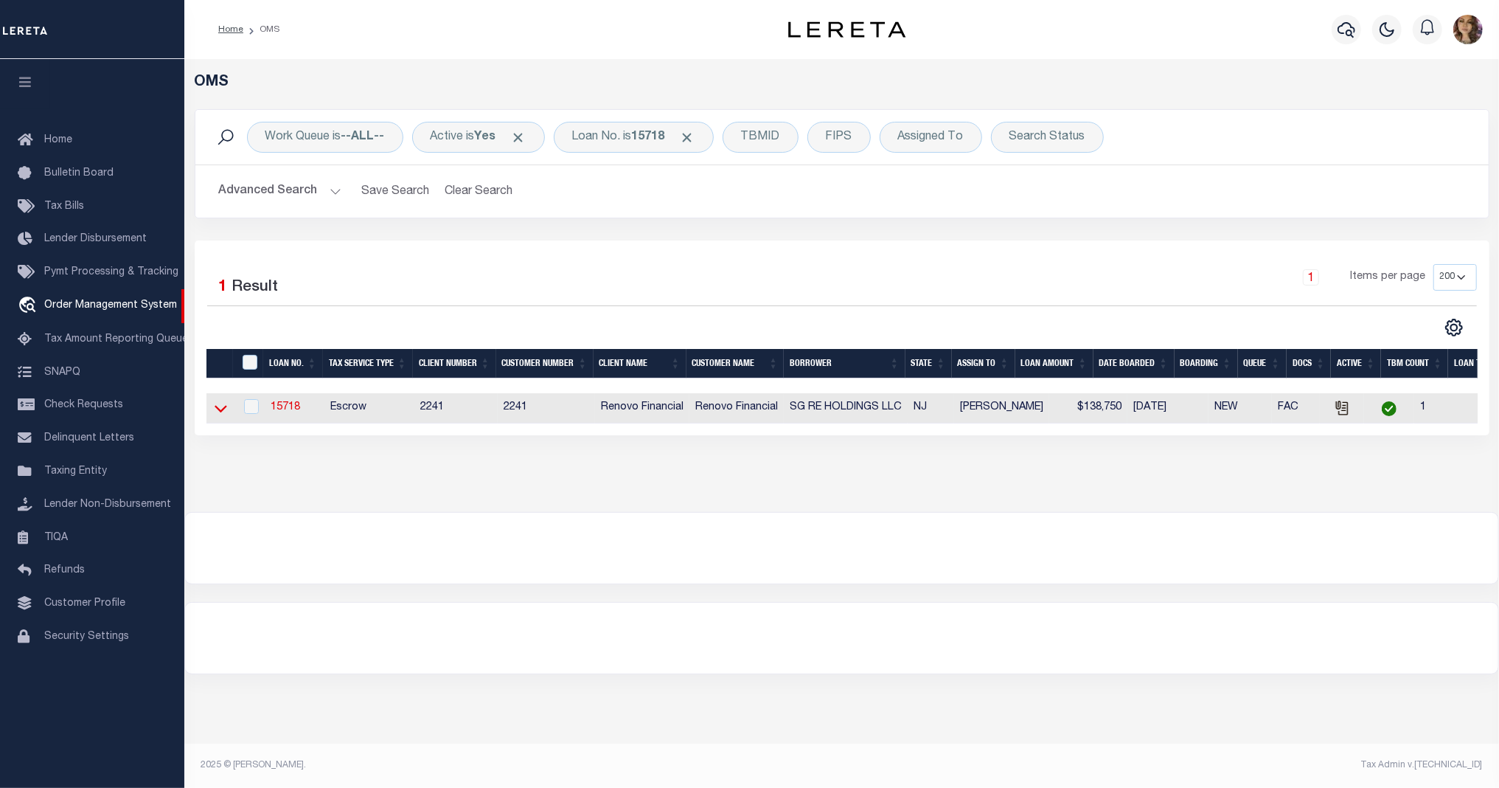
click at [223, 410] on icon at bounding box center [221, 407] width 13 height 15
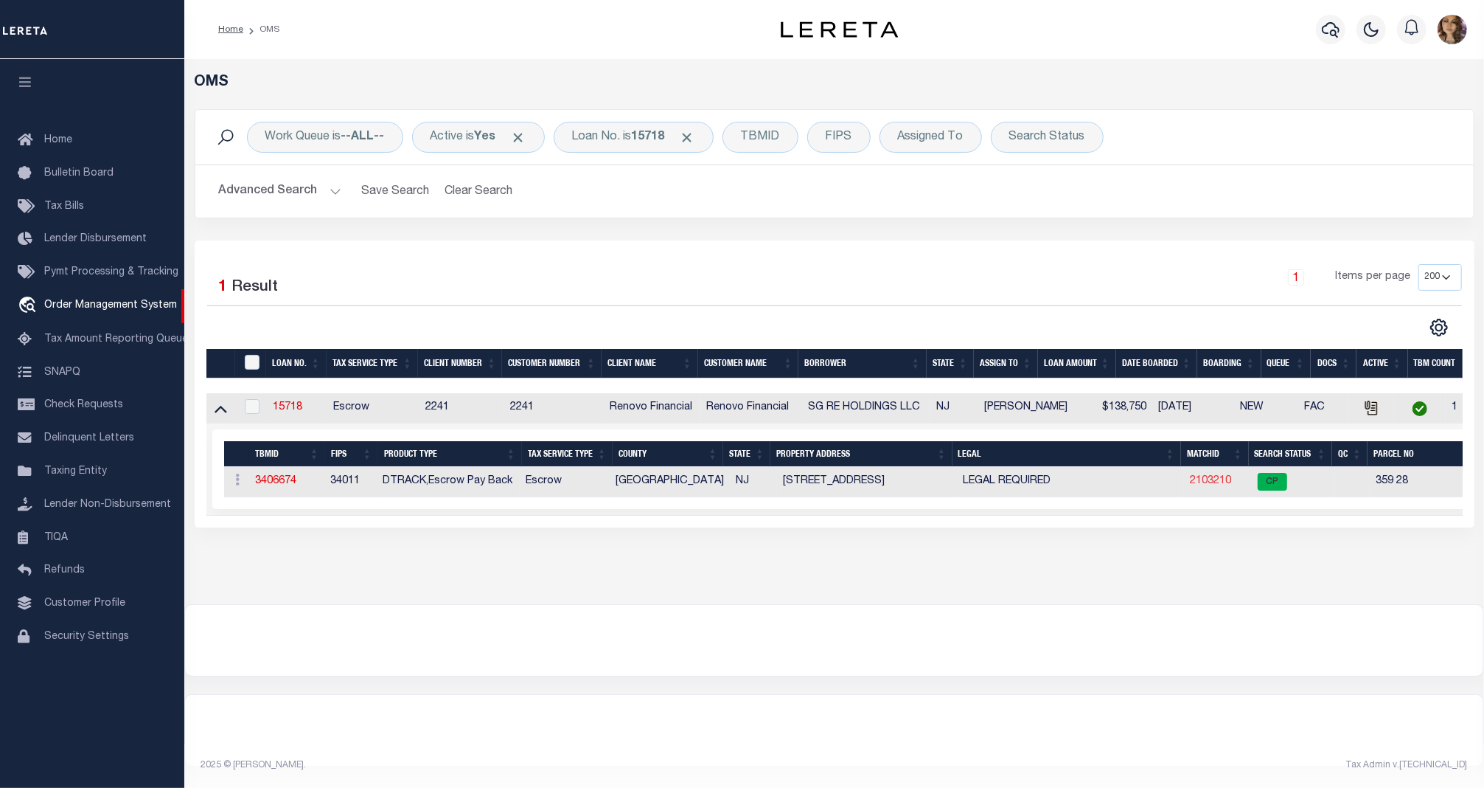
click at [1221, 482] on link "2103210" at bounding box center [1210, 481] width 41 height 10
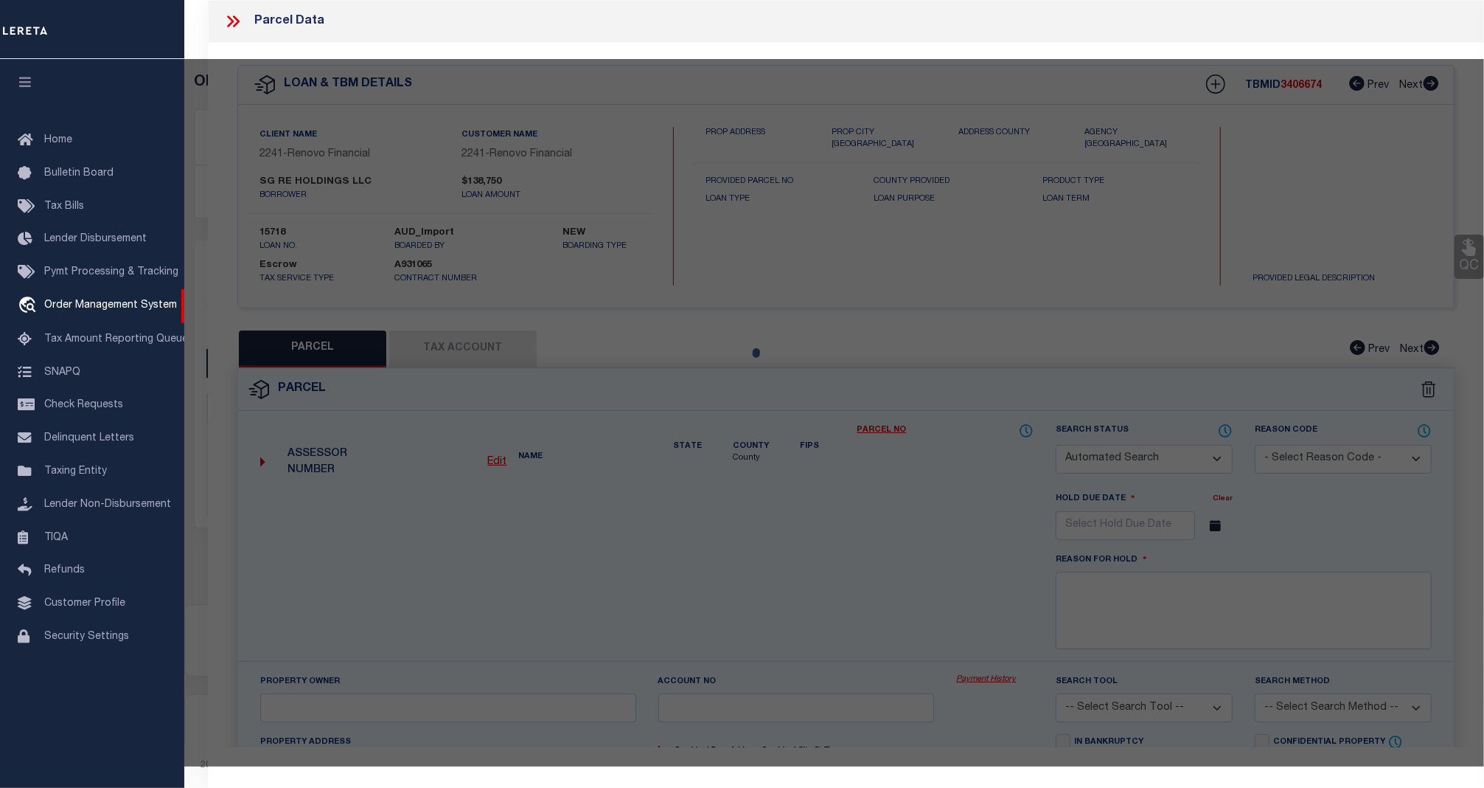
checkbox input "false"
select select "CP"
type input "SG RE HOLDINGS LLC"
select select "AGW"
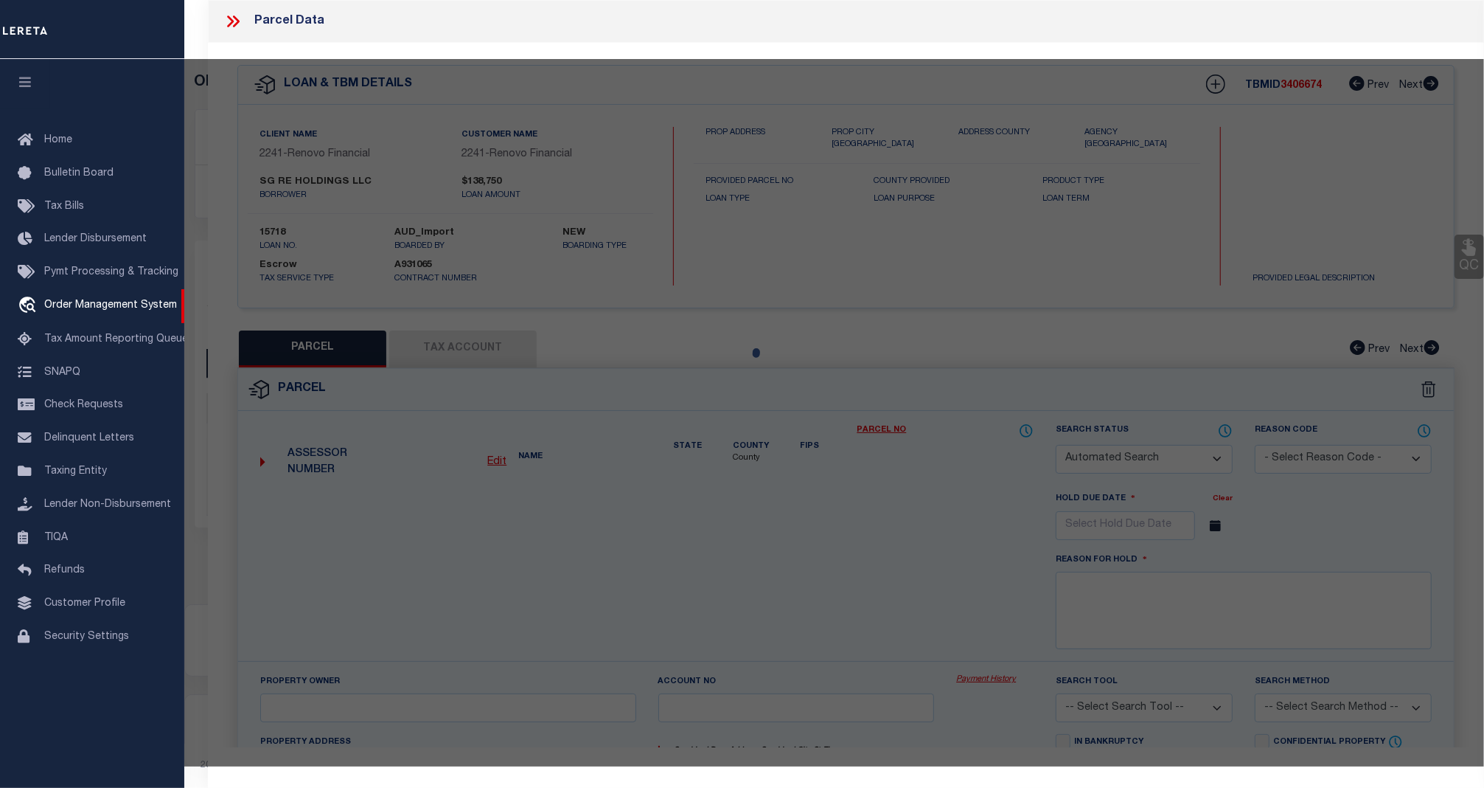
select select
type input "[STREET_ADDRESS]"
checkbox input "false"
type input "[GEOGRAPHIC_DATA]"
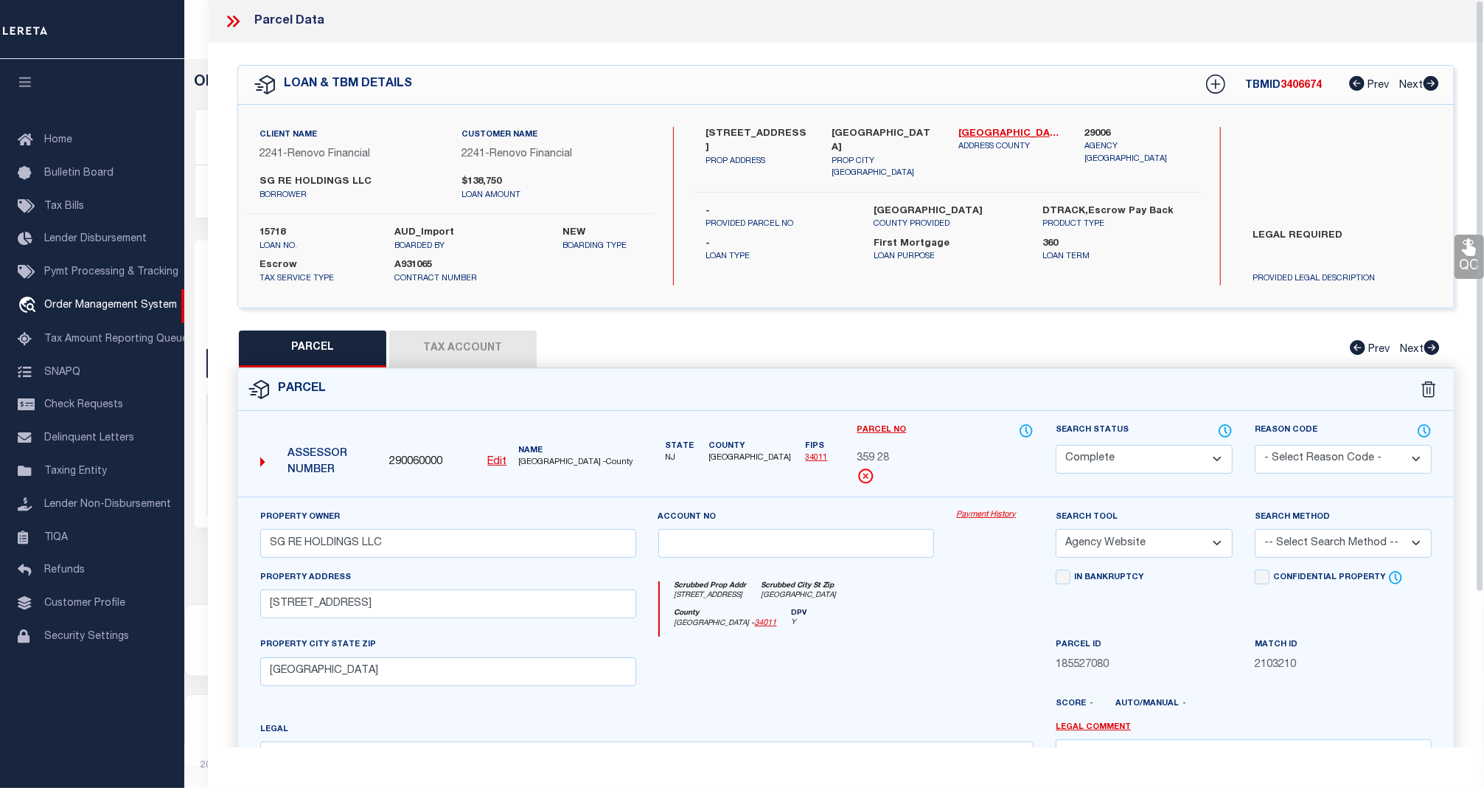
click at [987, 506] on div "Property Owner SG RE HOLDINGS LLC Account no Payment History Search Tool -- Sel…" at bounding box center [846, 689] width 1216 height 386
click at [984, 517] on link "Payment History" at bounding box center [994, 515] width 77 height 13
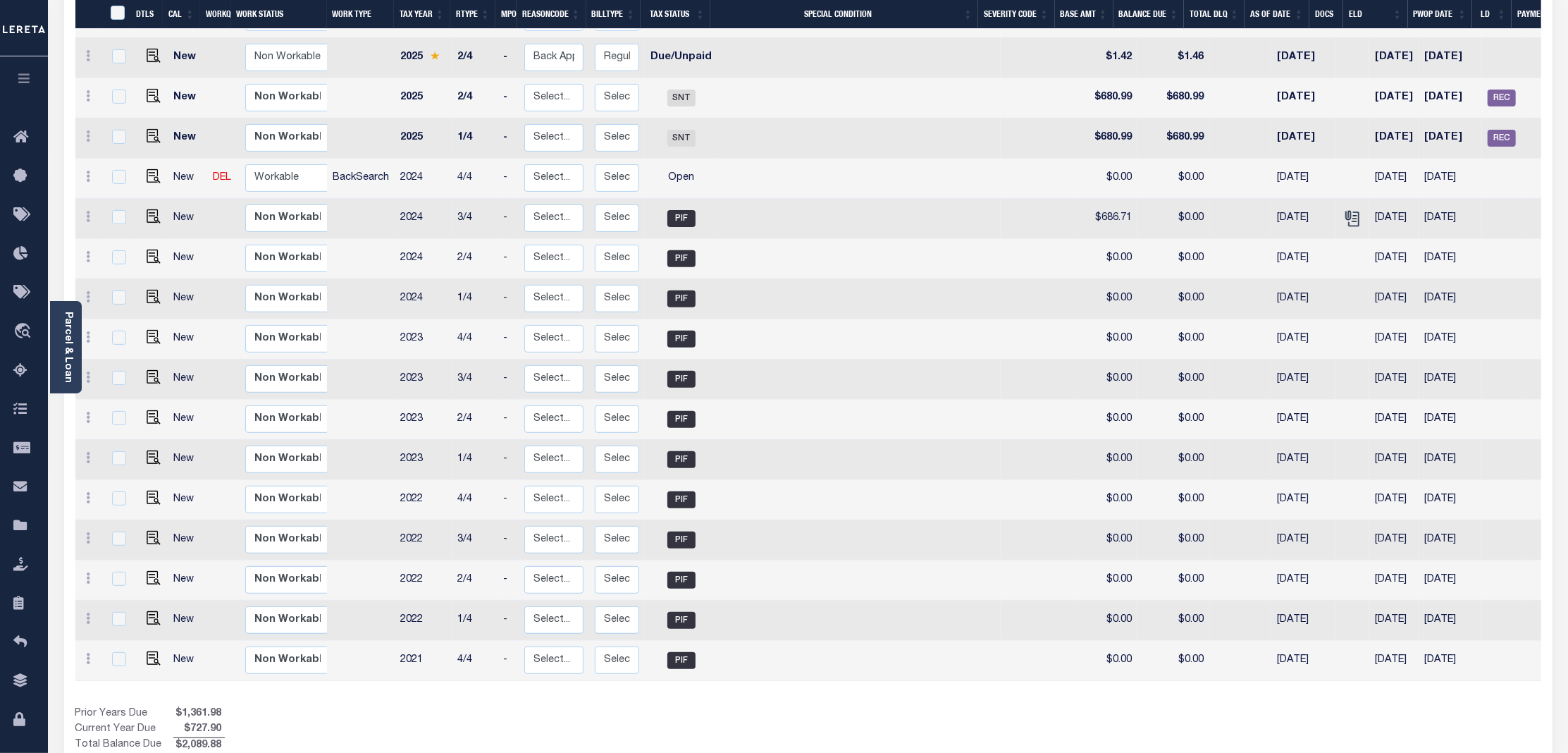
scroll to position [364, 0]
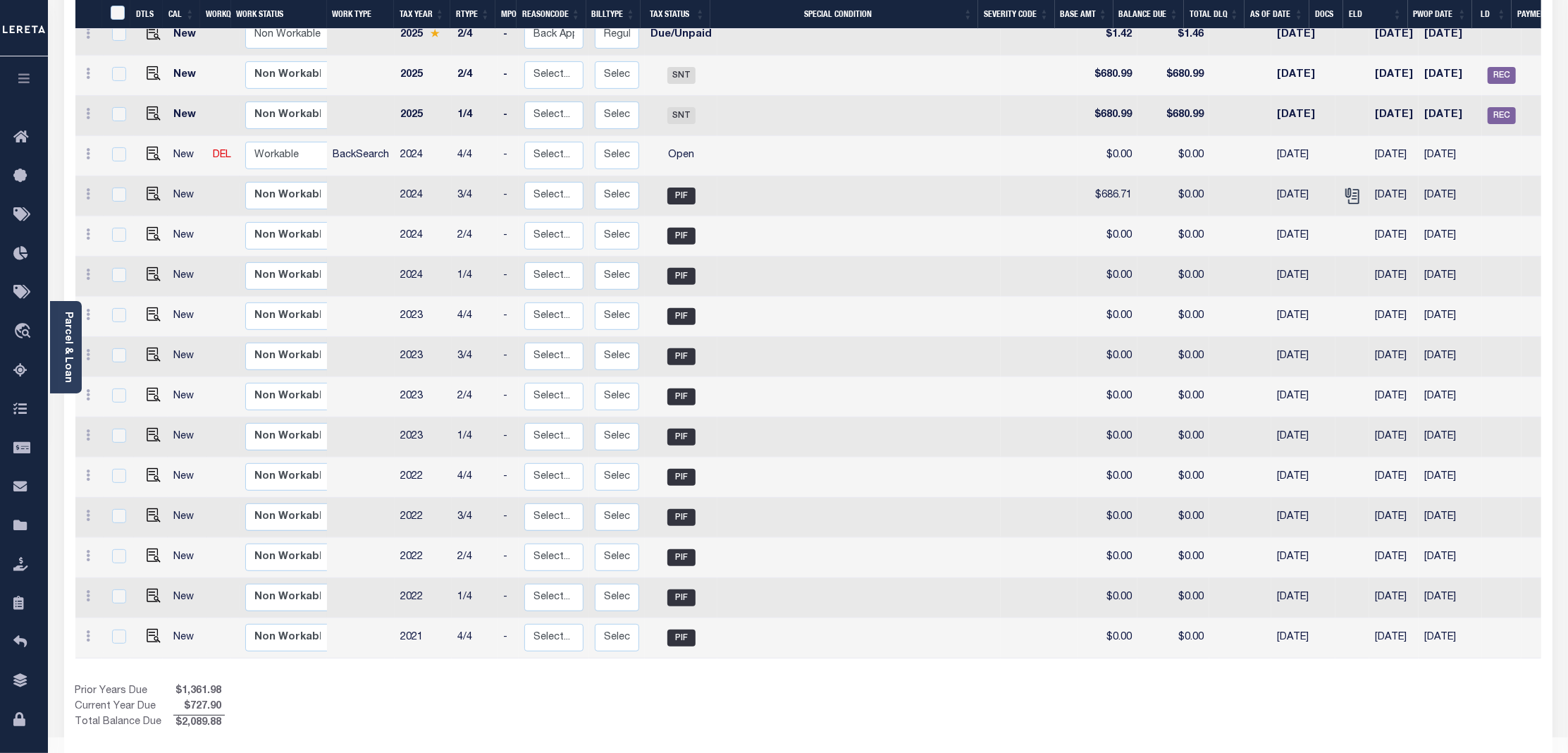
drag, startPoint x: 1016, startPoint y: 640, endPoint x: 1075, endPoint y: 643, distance: 59.1
click at [1075, 643] on div "DTLS CAL WorkQ Work Status Work Type Tax Year RType MPO ReasonCode BillType Tax…" at bounding box center [808, 318] width 1466 height 825
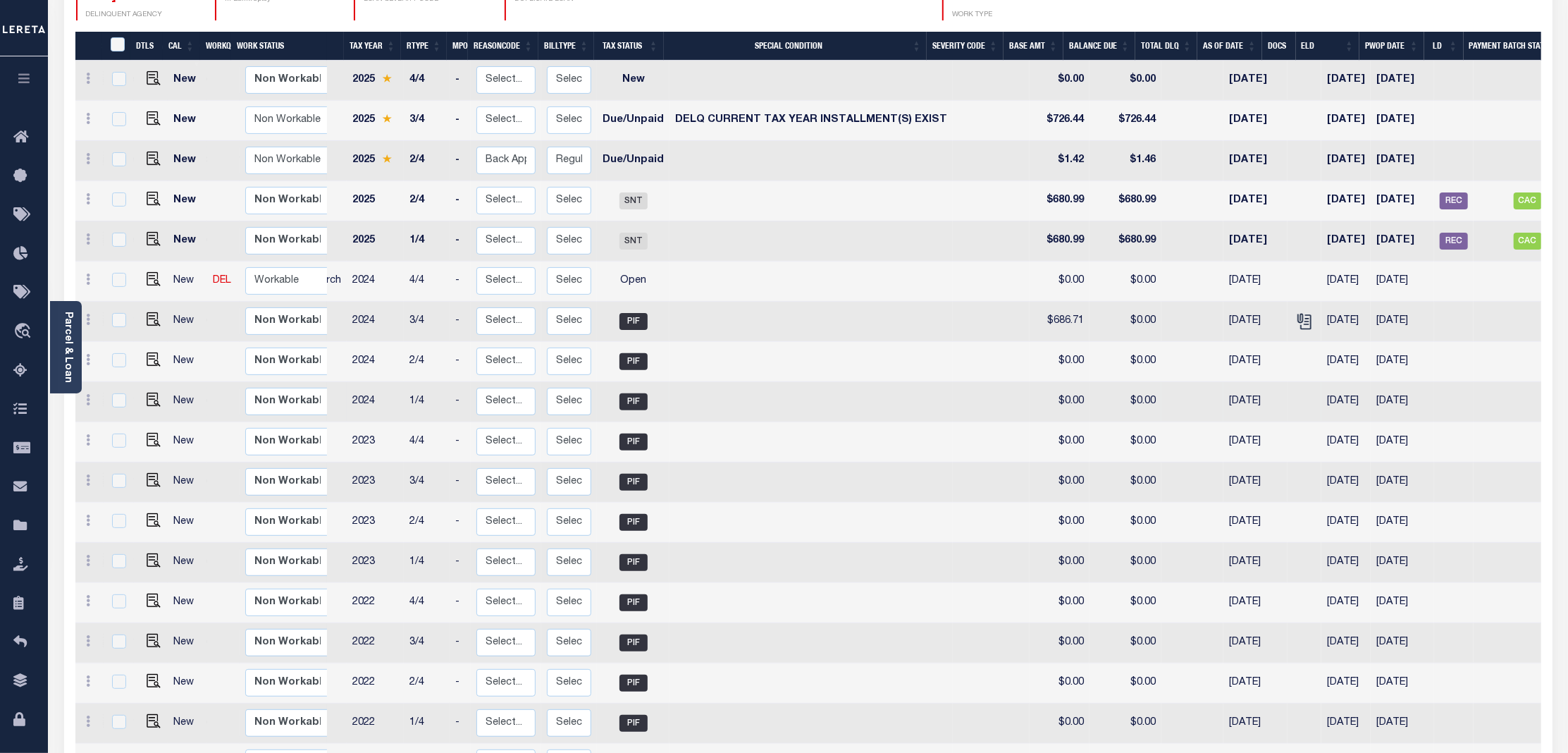
scroll to position [0, 0]
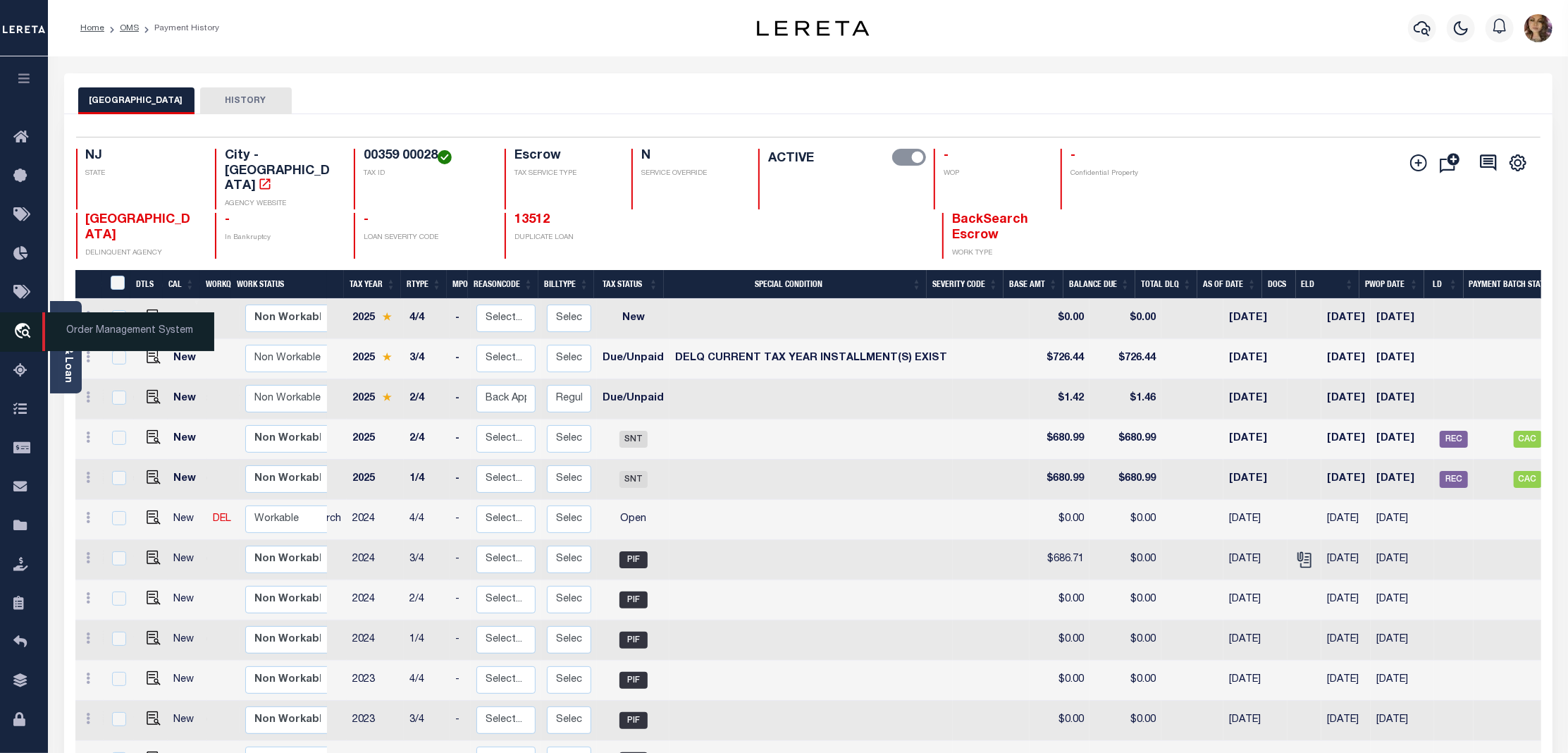
click at [127, 332] on span "Order Management System" at bounding box center [128, 332] width 172 height 39
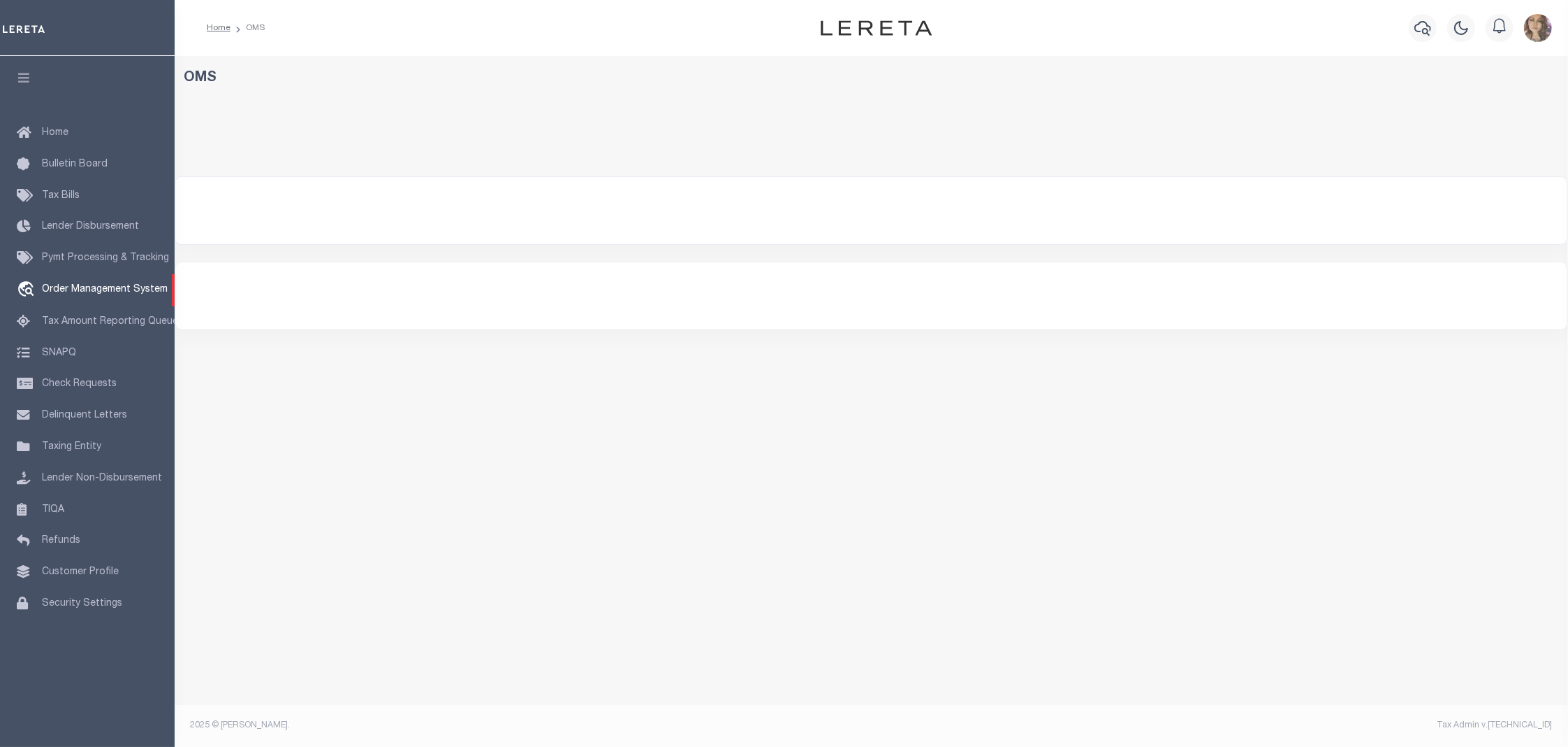
select select "200"
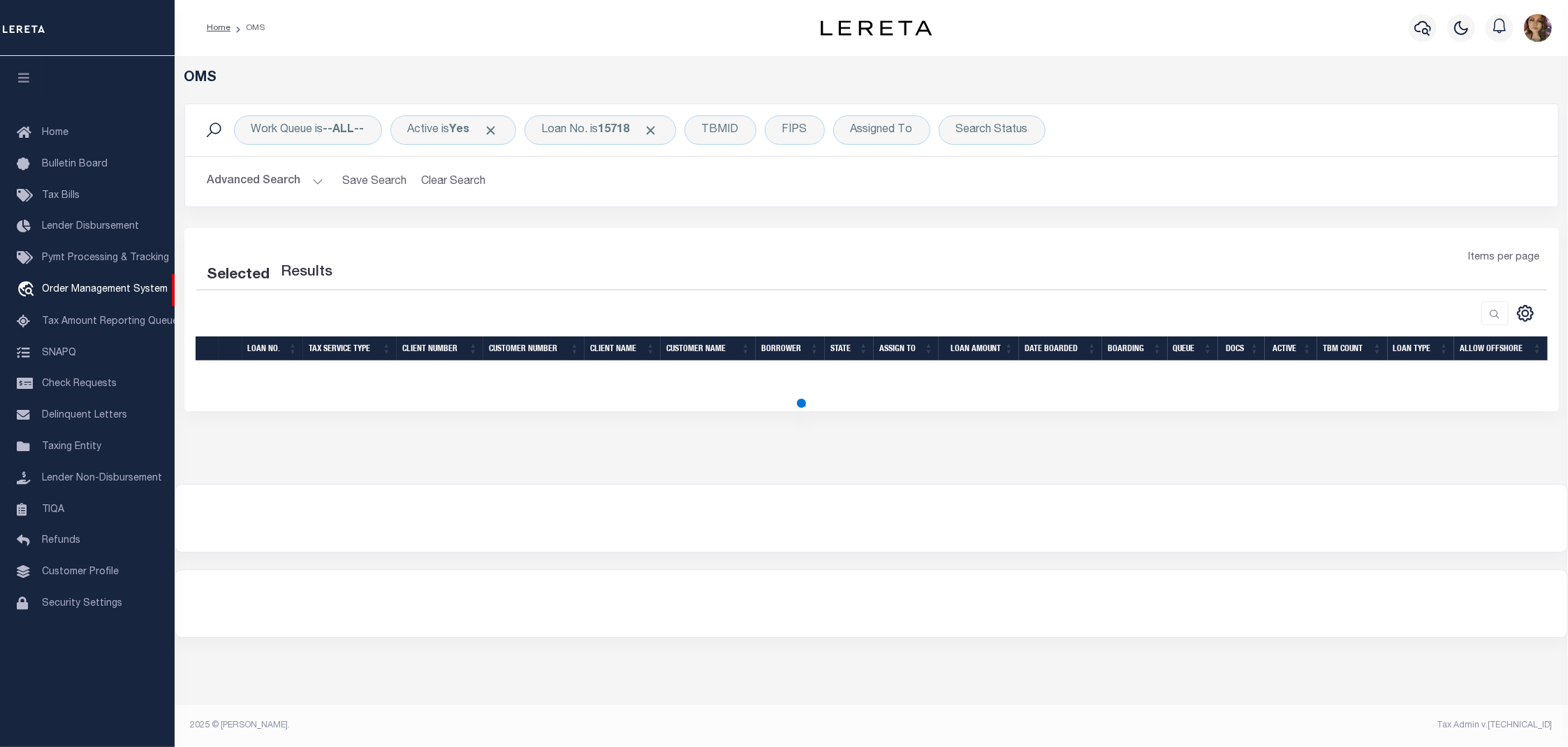
select select "200"
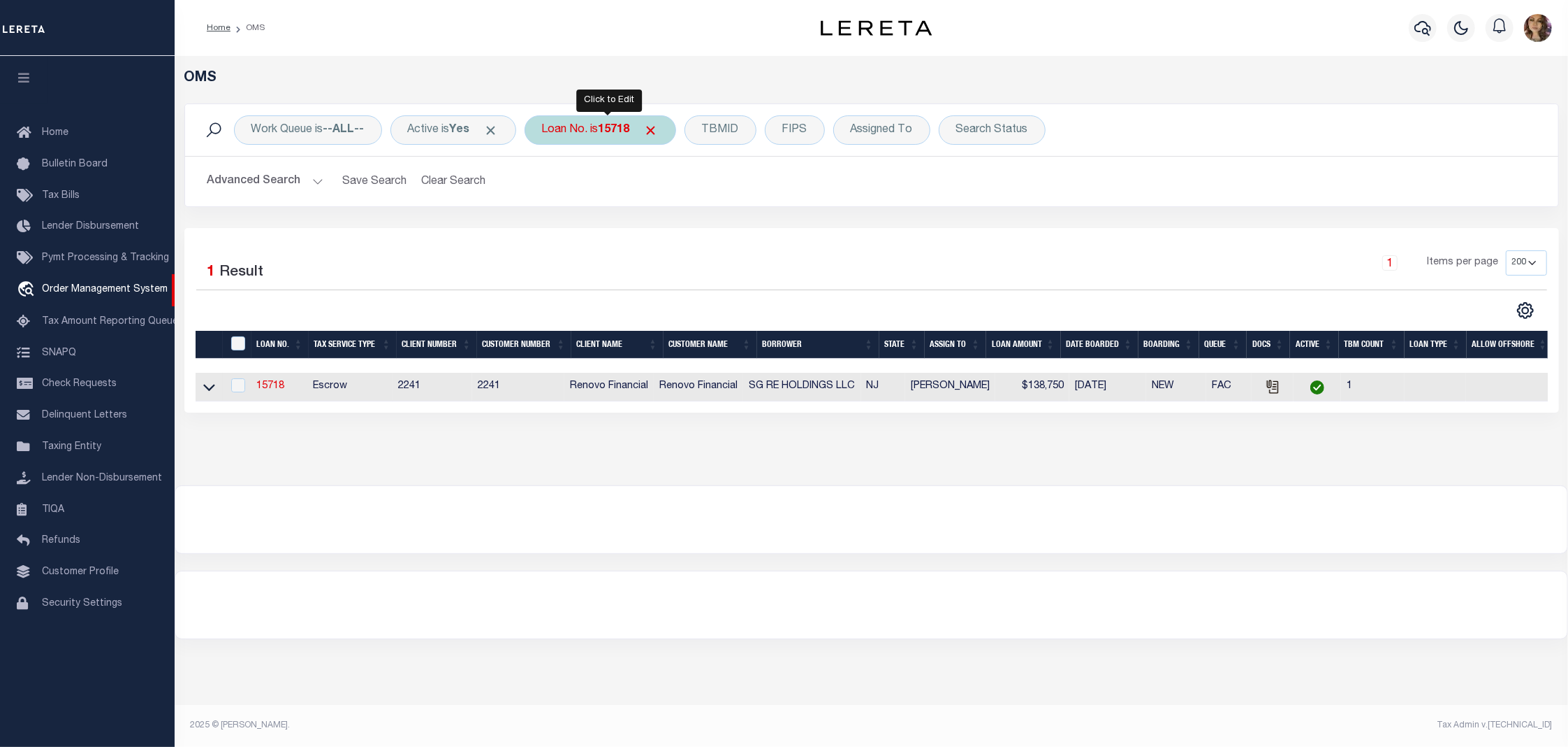
click at [573, 127] on div "Loan No. is 15718" at bounding box center [601, 130] width 152 height 29
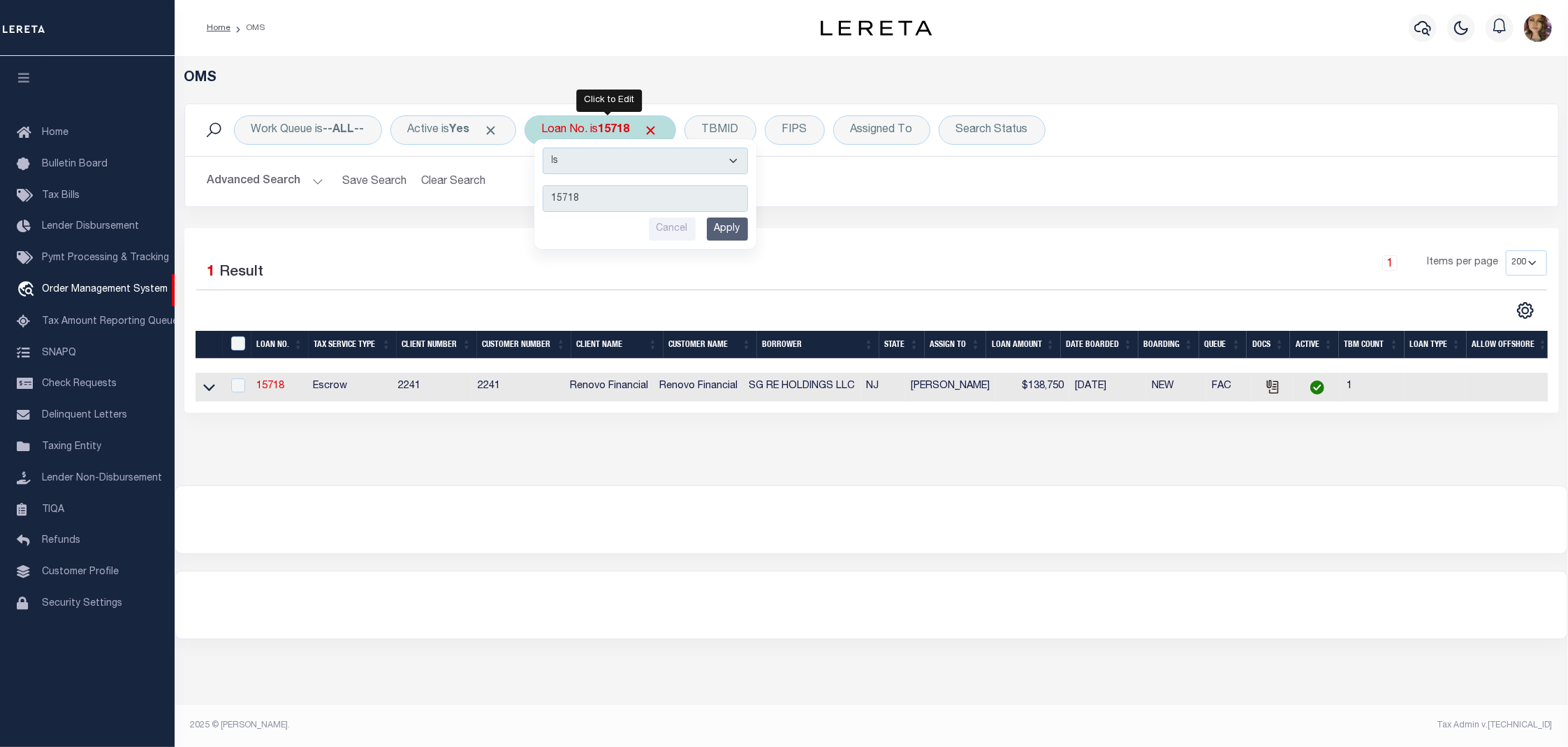
type input "12038"
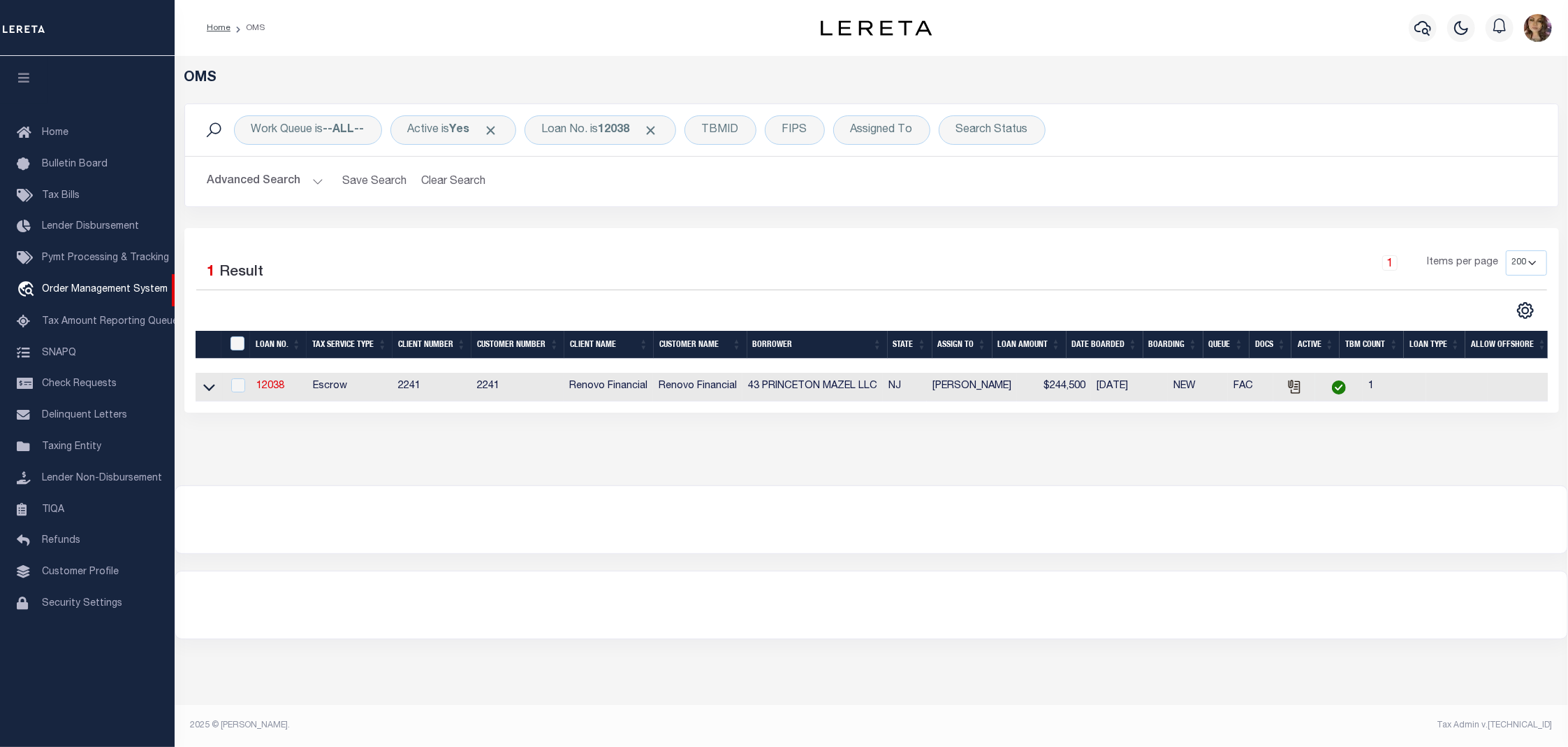
click at [207, 382] on td at bounding box center [208, 387] width 27 height 28
checkbox input "true"
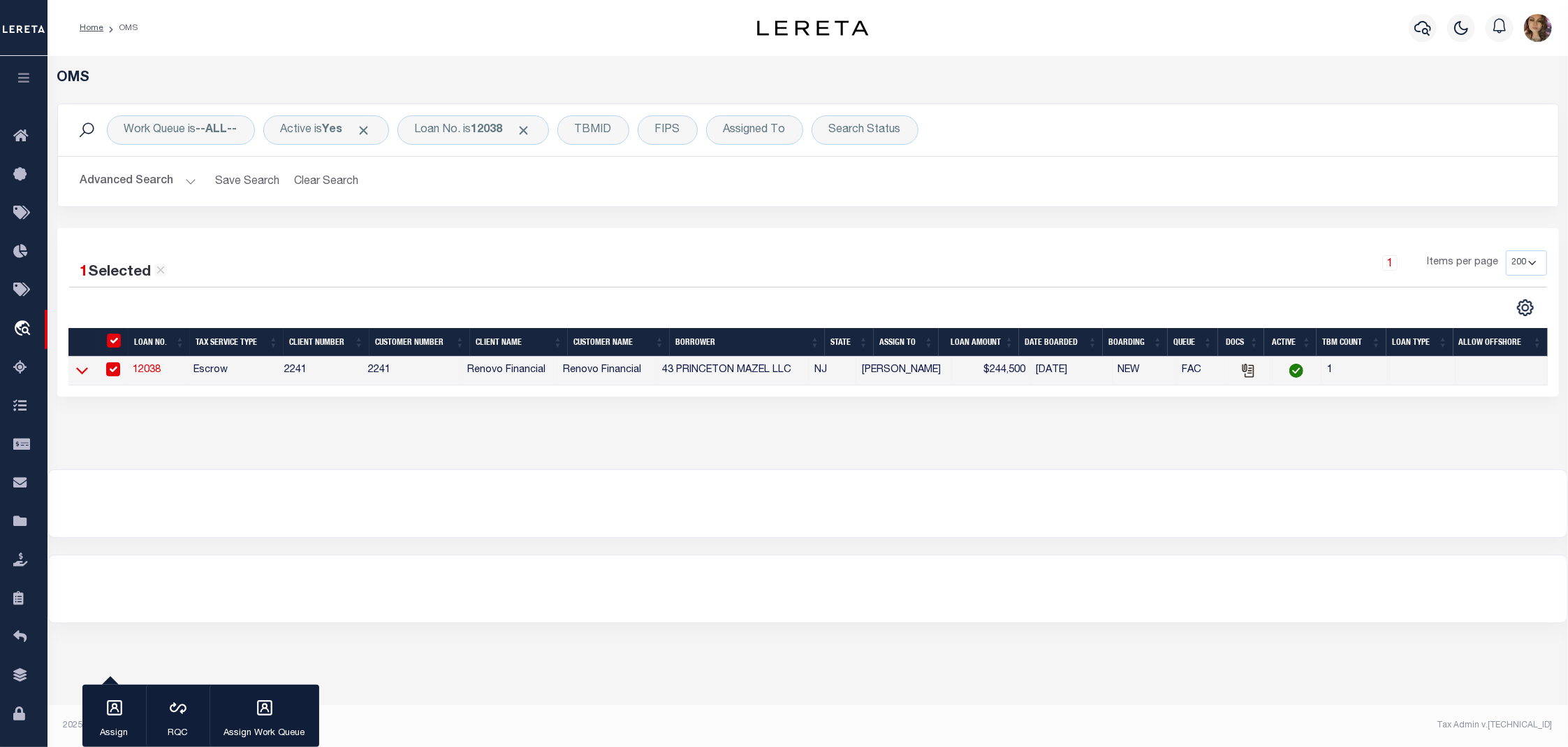
click at [79, 374] on icon at bounding box center [81, 371] width 12 height 7
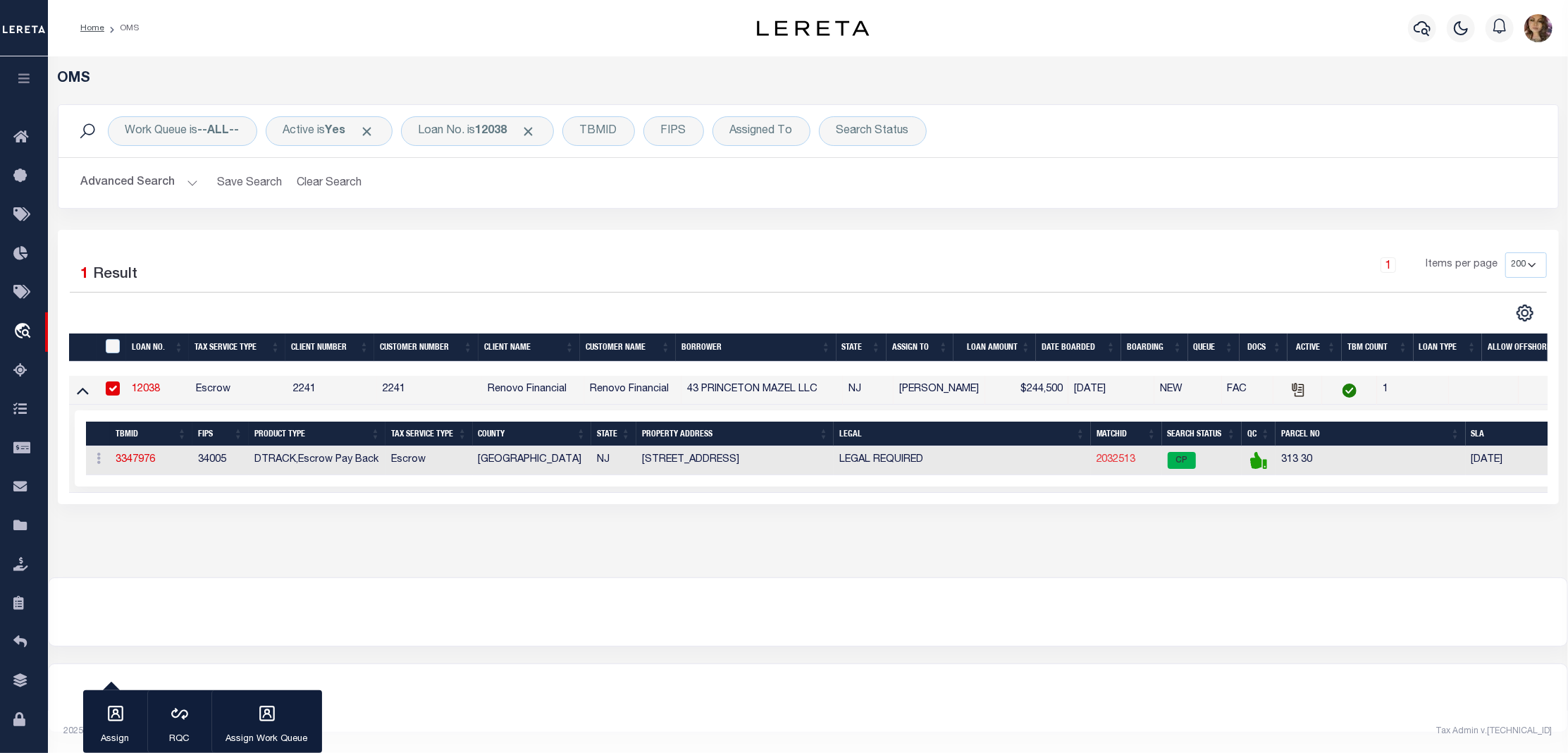
click at [1122, 463] on link "2032513" at bounding box center [1115, 460] width 39 height 10
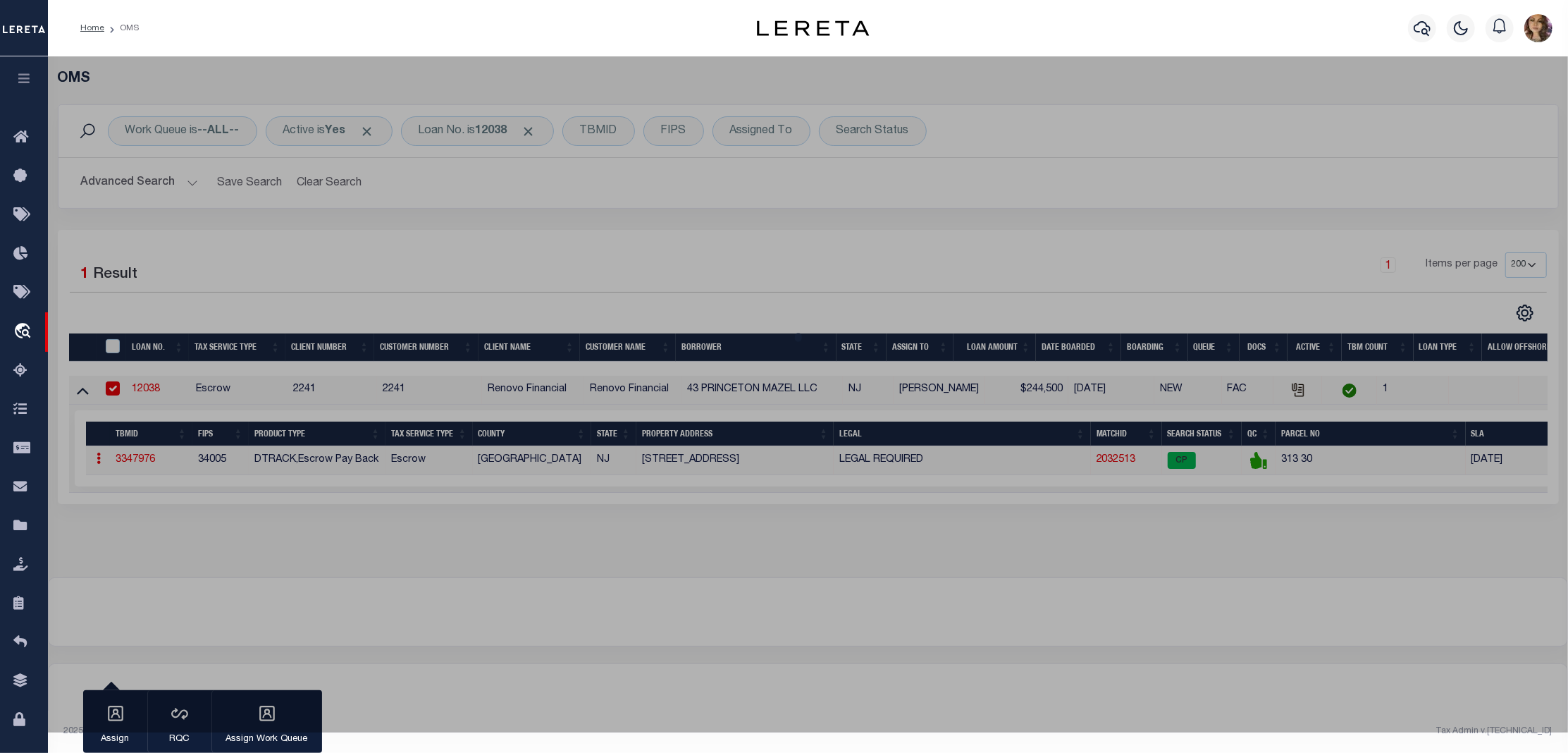
checkbox input "false"
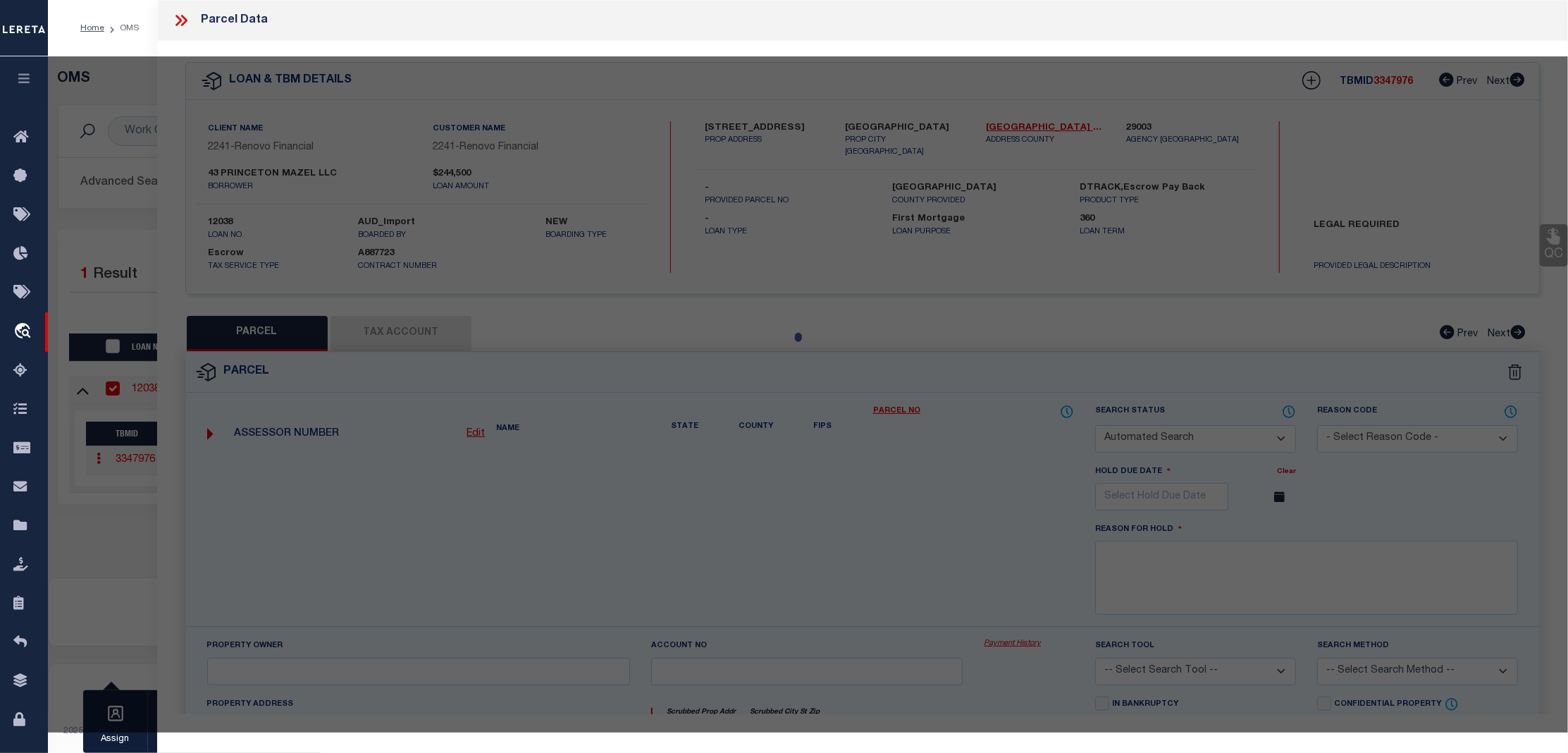
select select "CP"
type input "FORTY THREE PRINCETON MAZEL, LLC"
select select "AGW"
select select
type input "[STREET_ADDRESS]"
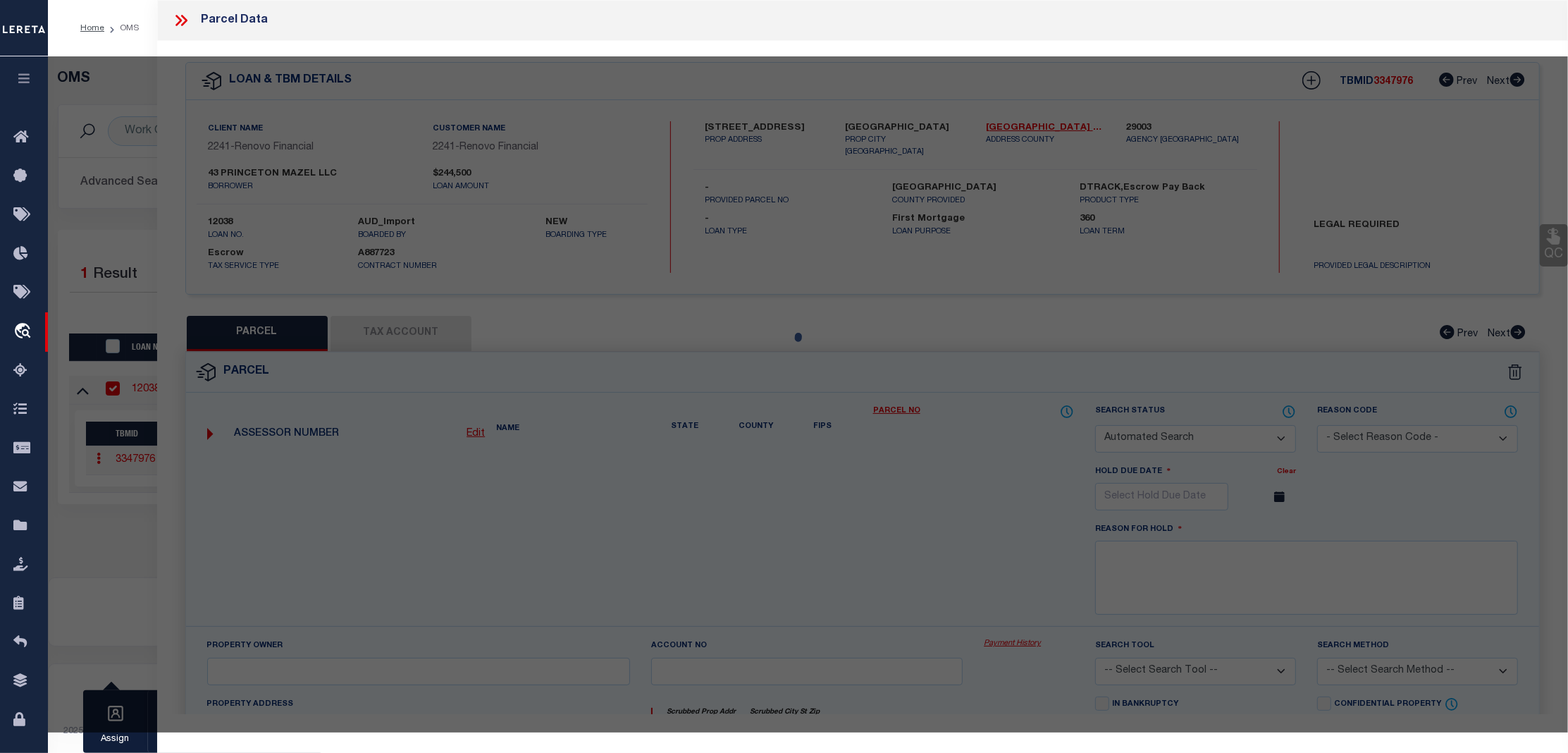
checkbox input "false"
type input "[GEOGRAPHIC_DATA]"
type textarea "Block/Lot/Qual: 313. 30."
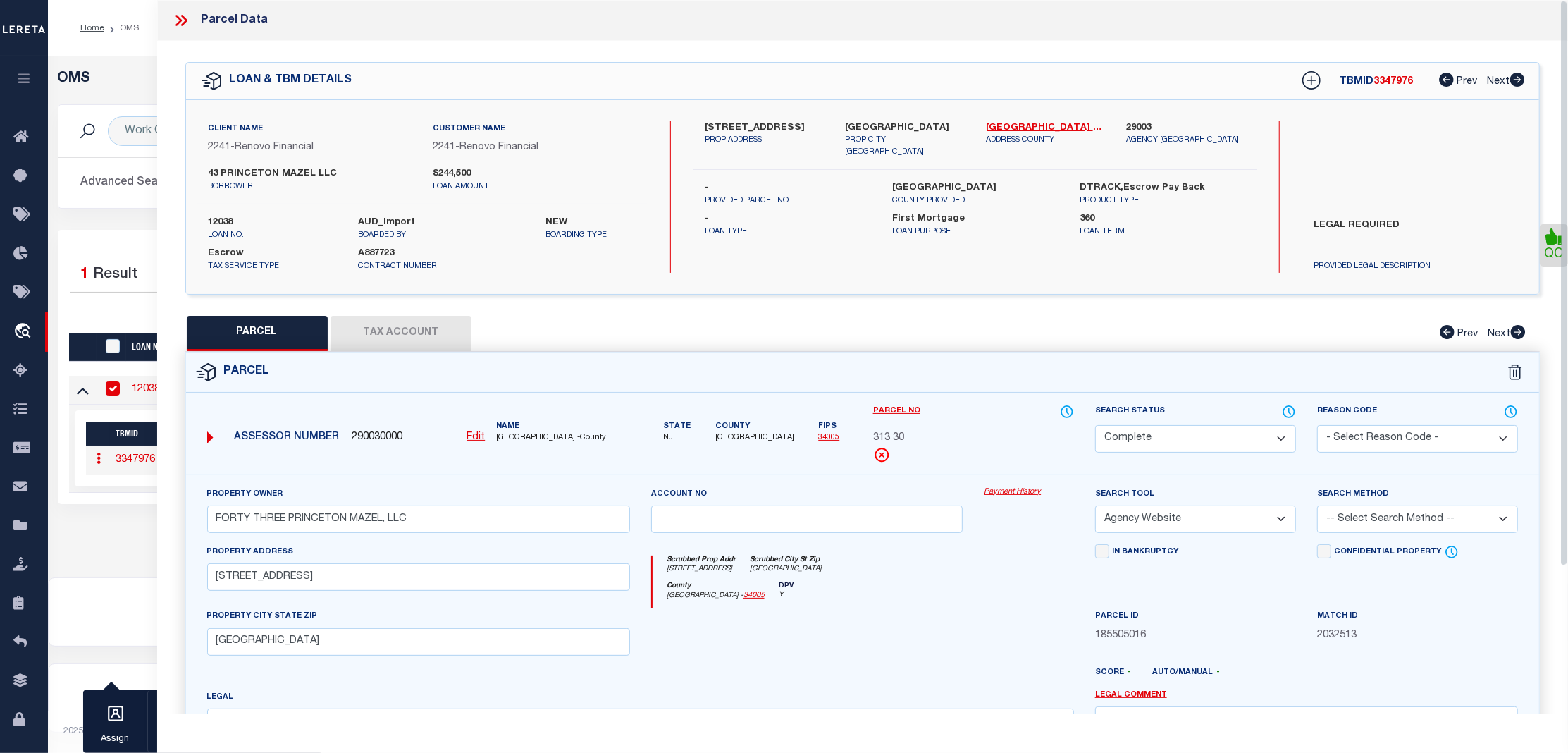
click at [1026, 492] on link "Payment History" at bounding box center [1028, 492] width 90 height 12
